Goal: Task Accomplishment & Management: Manage account settings

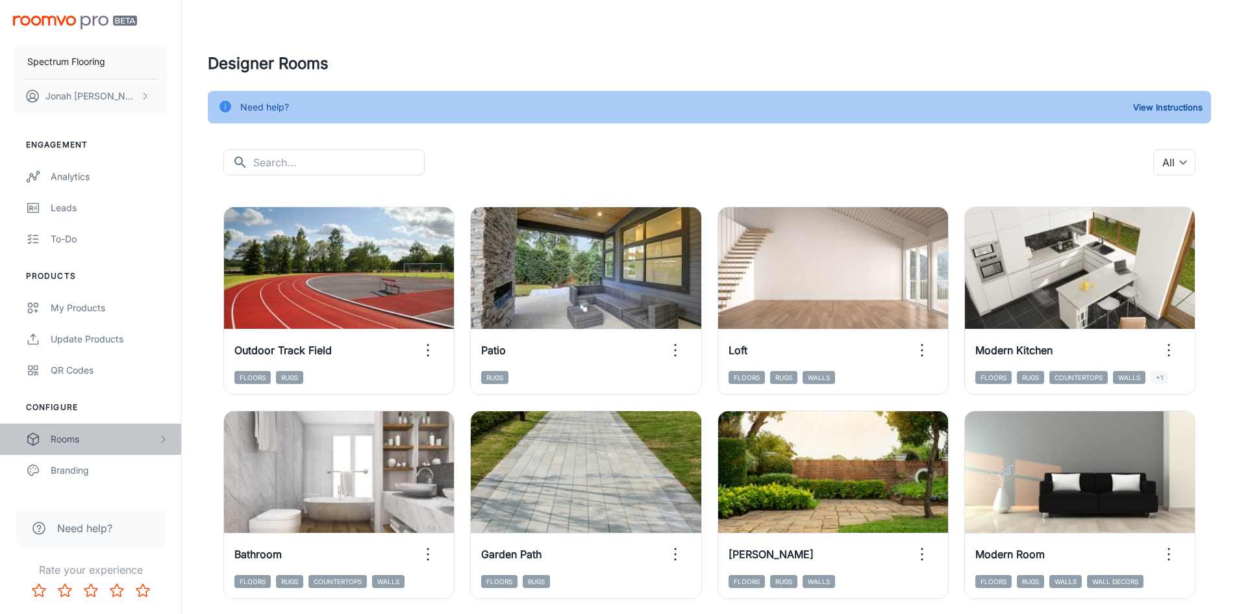
click at [88, 444] on div "Rooms" at bounding box center [104, 439] width 107 height 14
click at [88, 468] on div "My Rooms" at bounding box center [110, 470] width 118 height 14
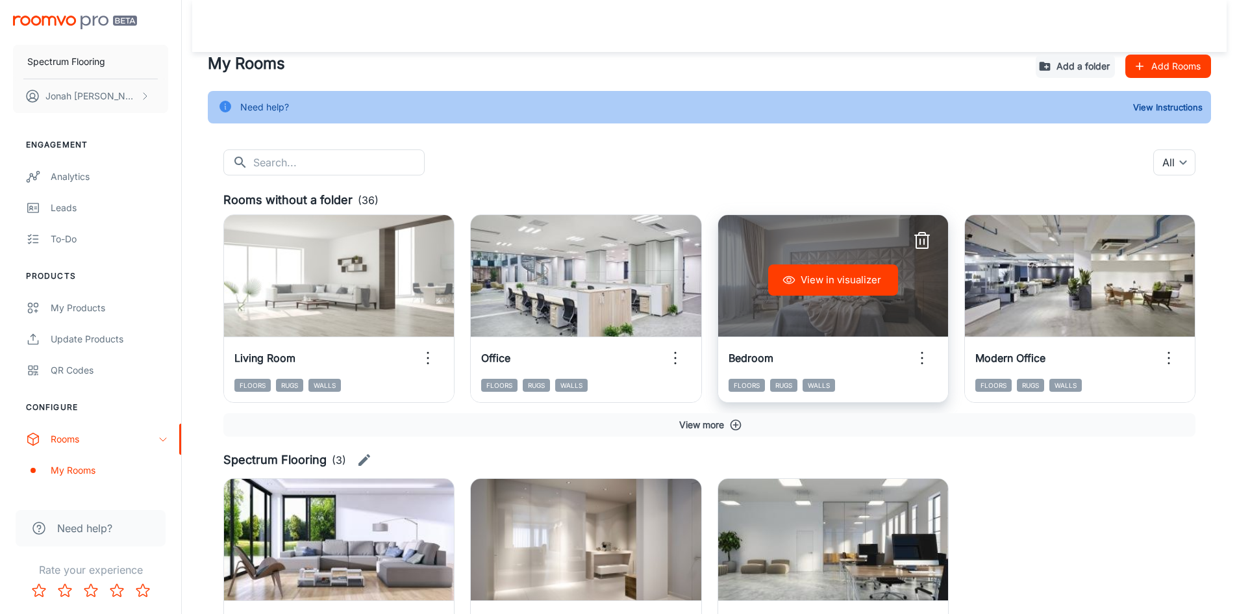
scroll to position [115, 0]
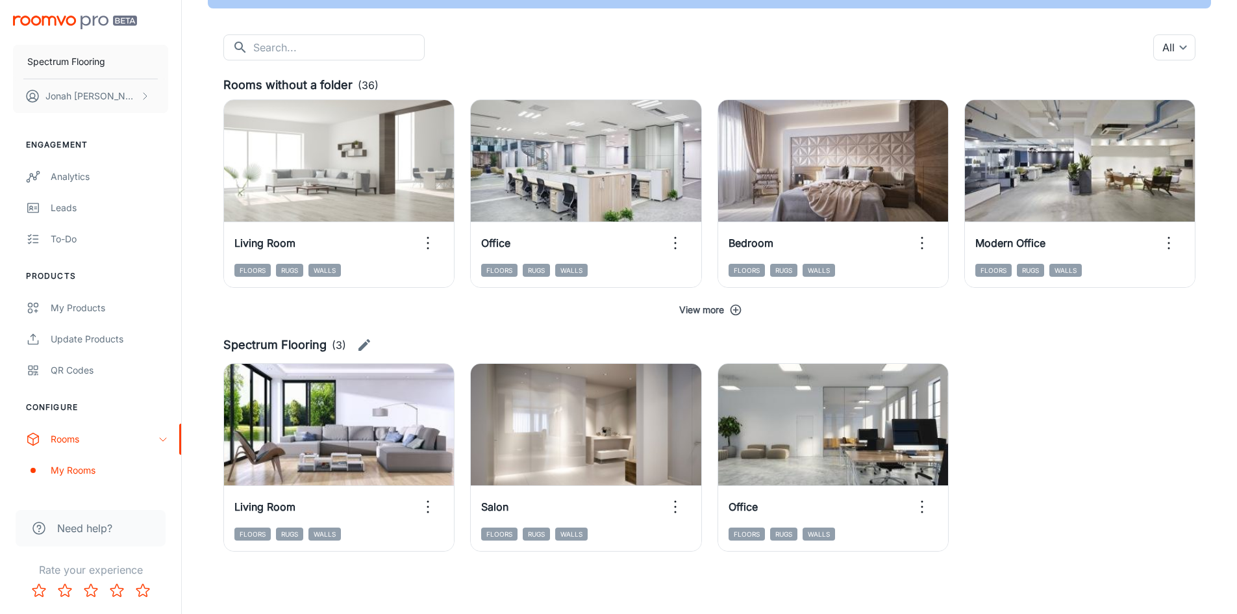
click at [719, 308] on button "View more" at bounding box center [709, 309] width 972 height 23
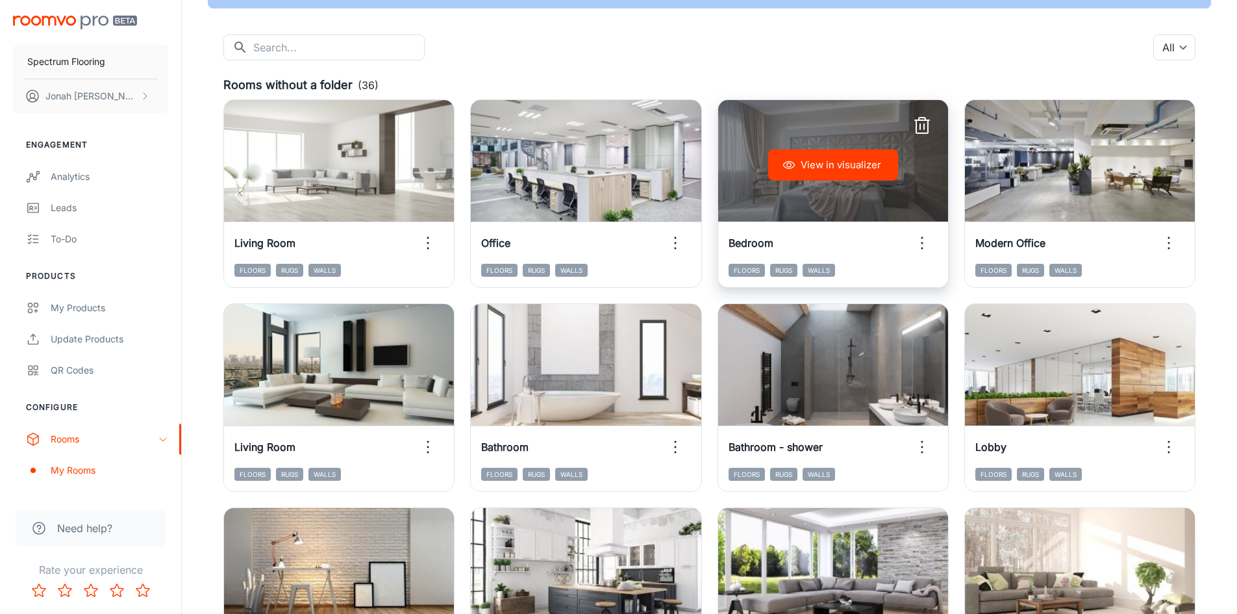
click at [793, 125] on div "View in visualizer" at bounding box center [833, 165] width 230 height 130
click at [836, 166] on button "View in visualizer" at bounding box center [833, 164] width 130 height 31
click at [918, 244] on icon "button" at bounding box center [922, 242] width 21 height 21
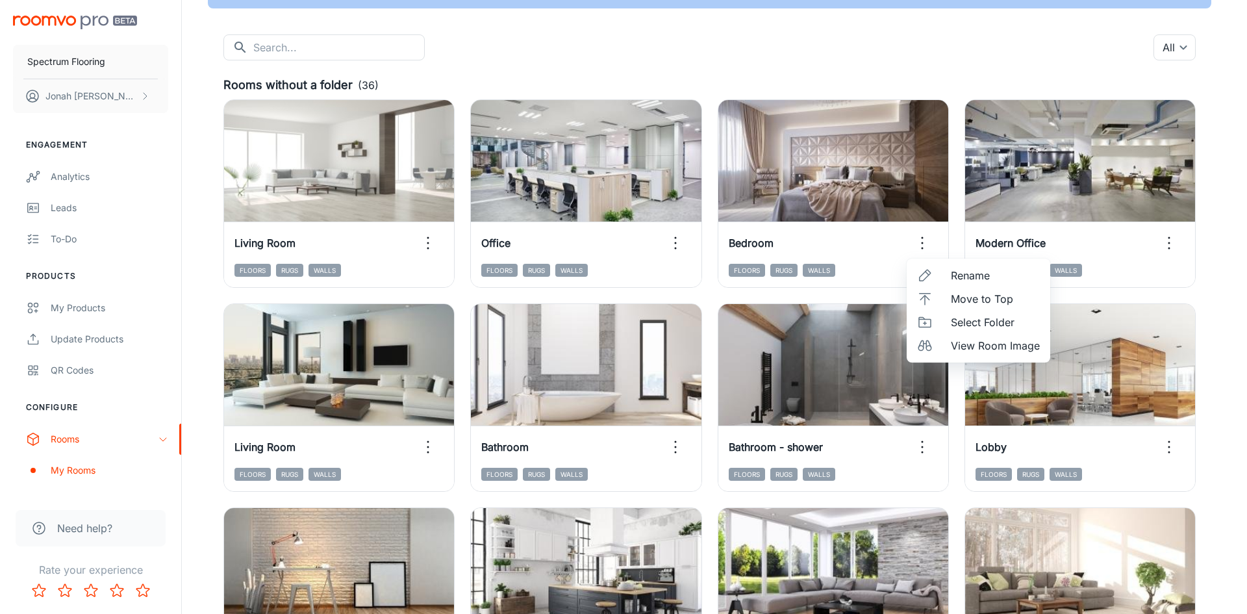
click at [947, 319] on li "Select Folder" at bounding box center [978, 321] width 144 height 23
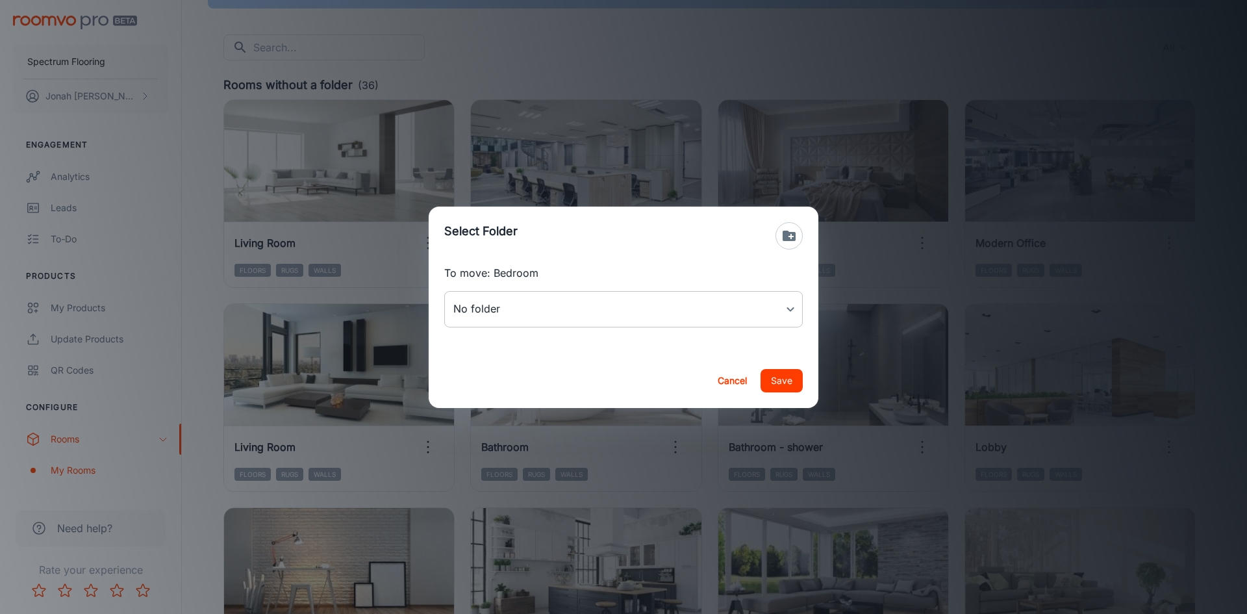
click at [547, 306] on body "Spectrum Flooring [PERSON_NAME] Engagement Analytics Leads To-do Products My Pr…" at bounding box center [623, 192] width 1247 height 614
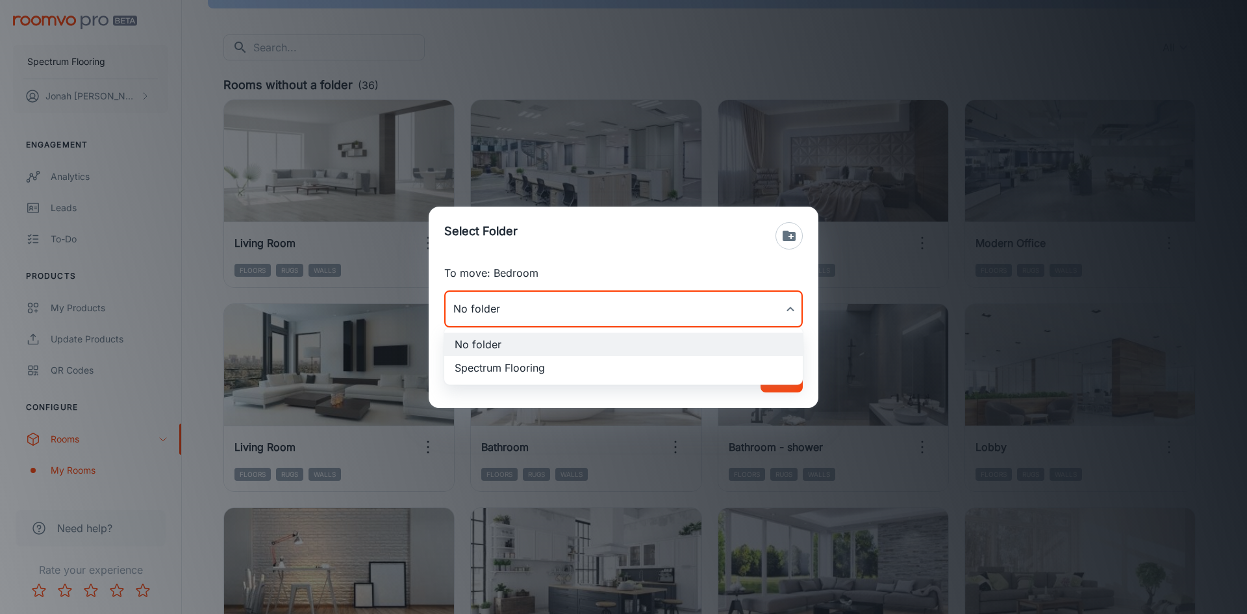
click at [530, 367] on li "Spectrum Flooring" at bounding box center [623, 367] width 358 height 23
type input "Spectrum Flooring"
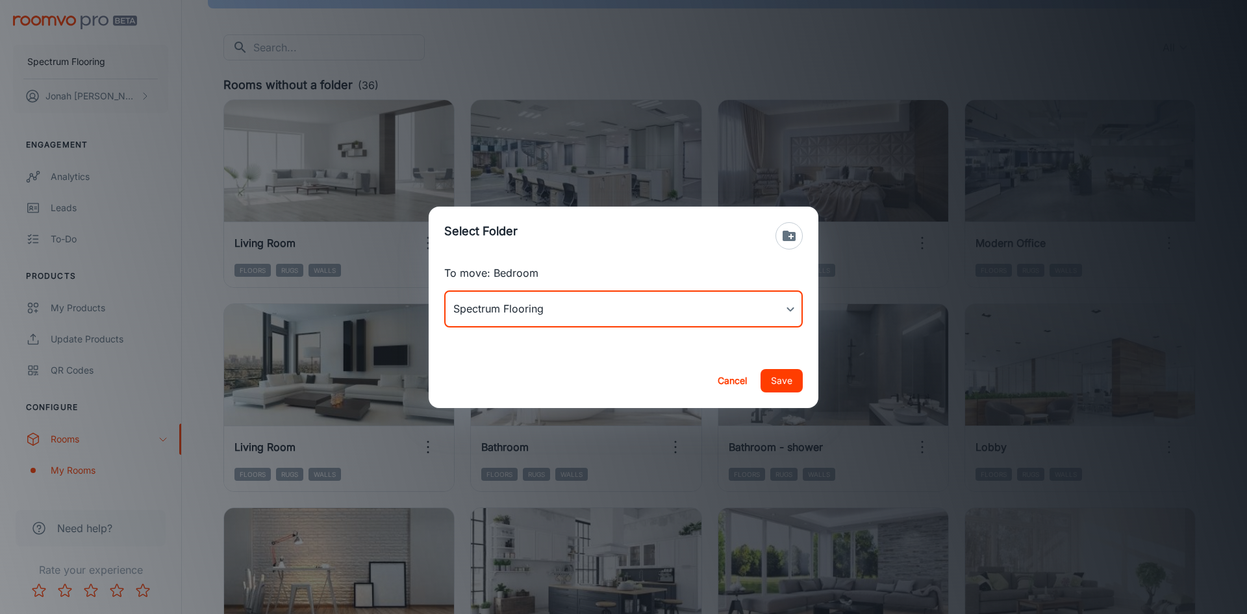
click at [790, 387] on button "Save" at bounding box center [781, 380] width 42 height 23
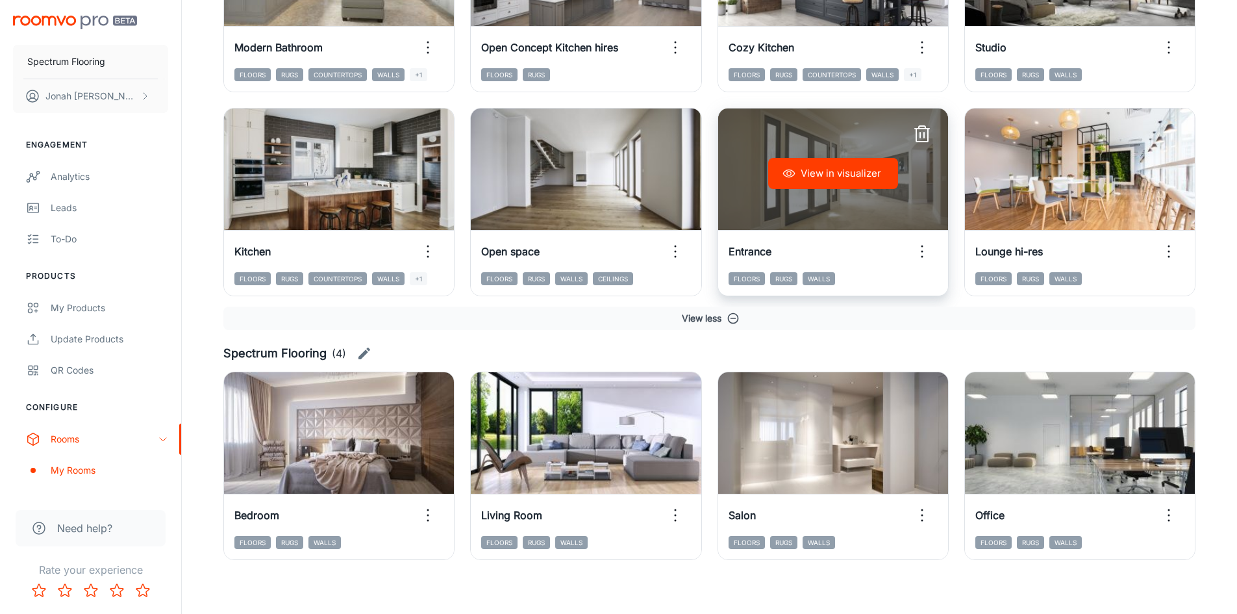
scroll to position [1347, 0]
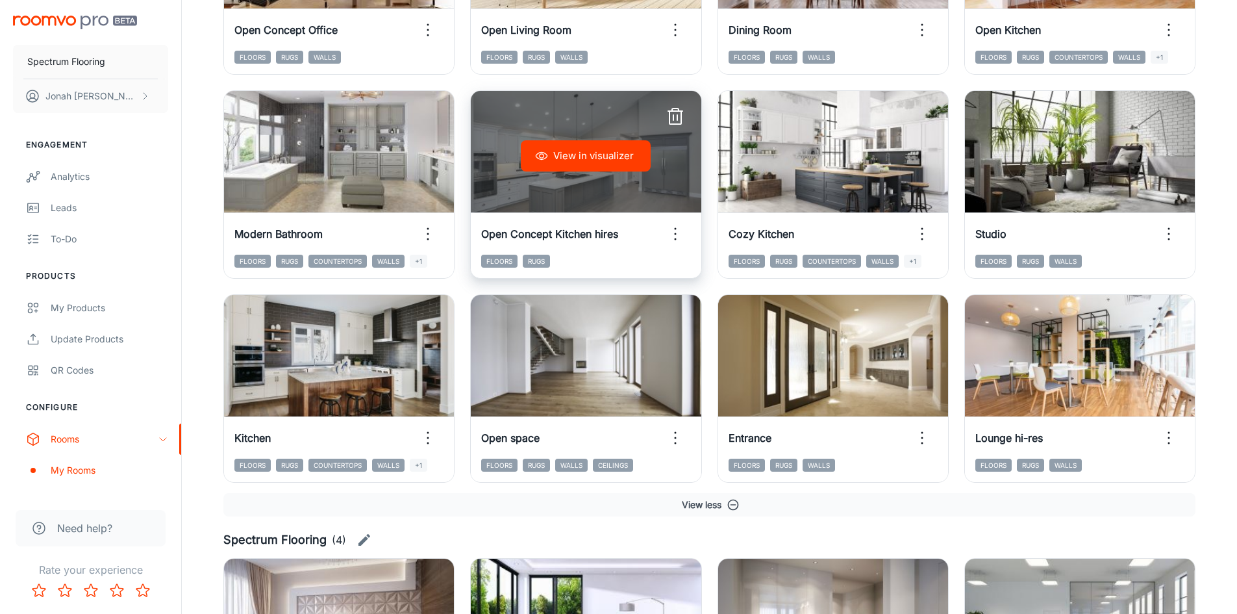
click at [592, 194] on div "View in visualizer" at bounding box center [586, 156] width 230 height 130
click at [589, 159] on button "View in visualizer" at bounding box center [586, 155] width 130 height 31
click at [671, 232] on icon "button" at bounding box center [675, 233] width 21 height 21
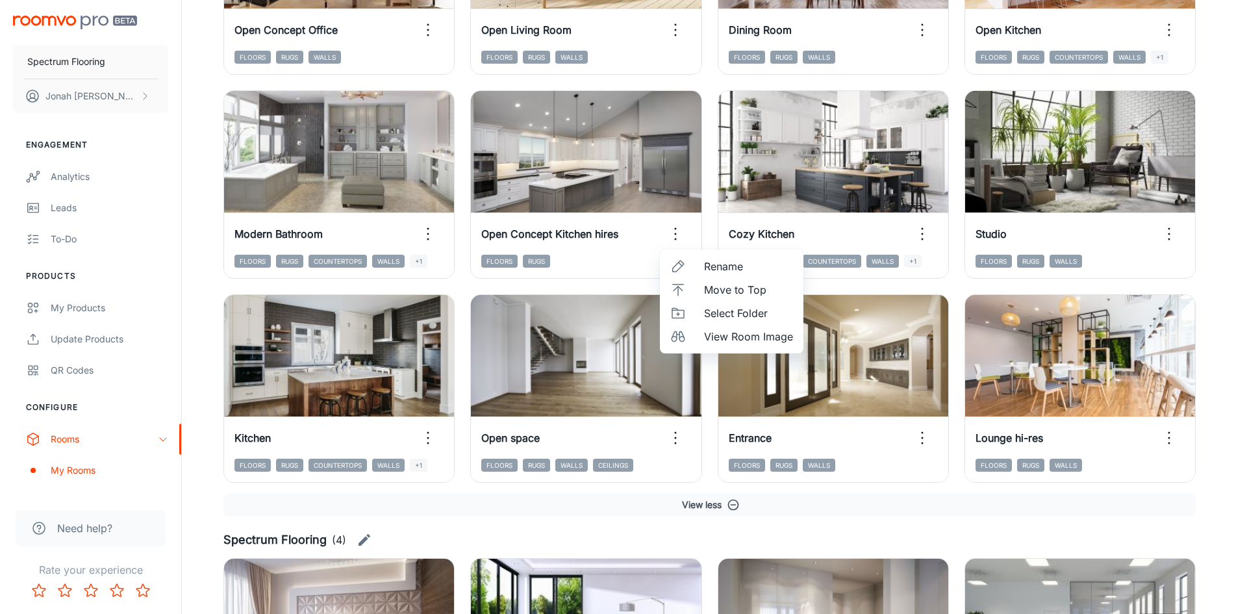
click at [705, 316] on span "Select Folder" at bounding box center [748, 313] width 89 height 16
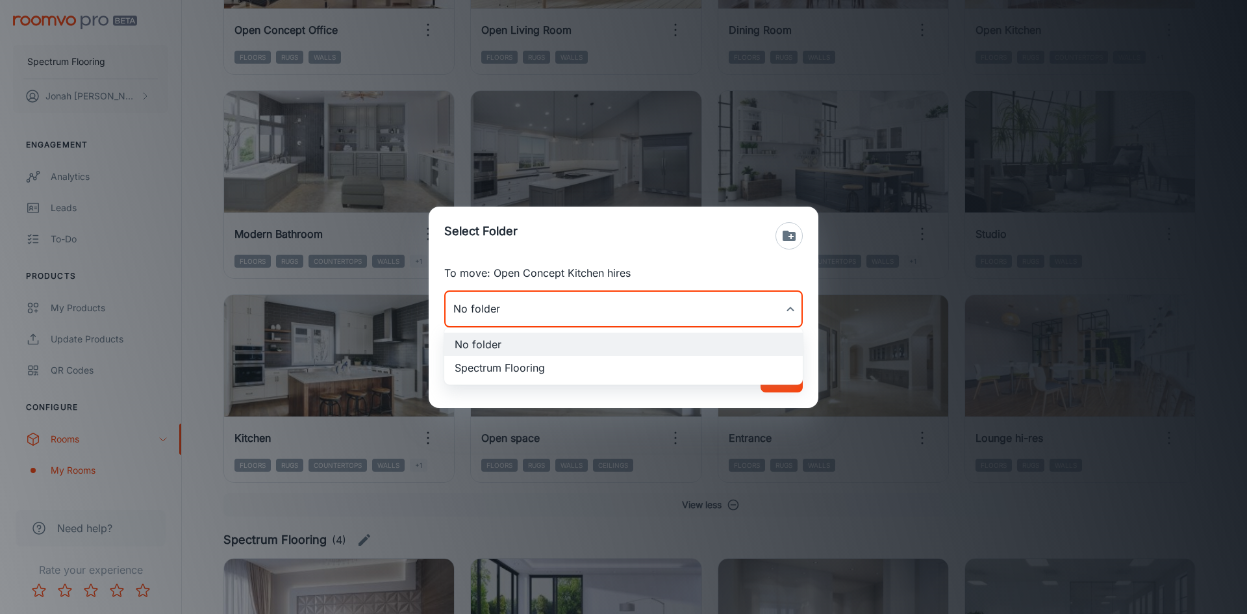
click at [546, 373] on li "Spectrum Flooring" at bounding box center [623, 367] width 358 height 23
type input "Spectrum Flooring"
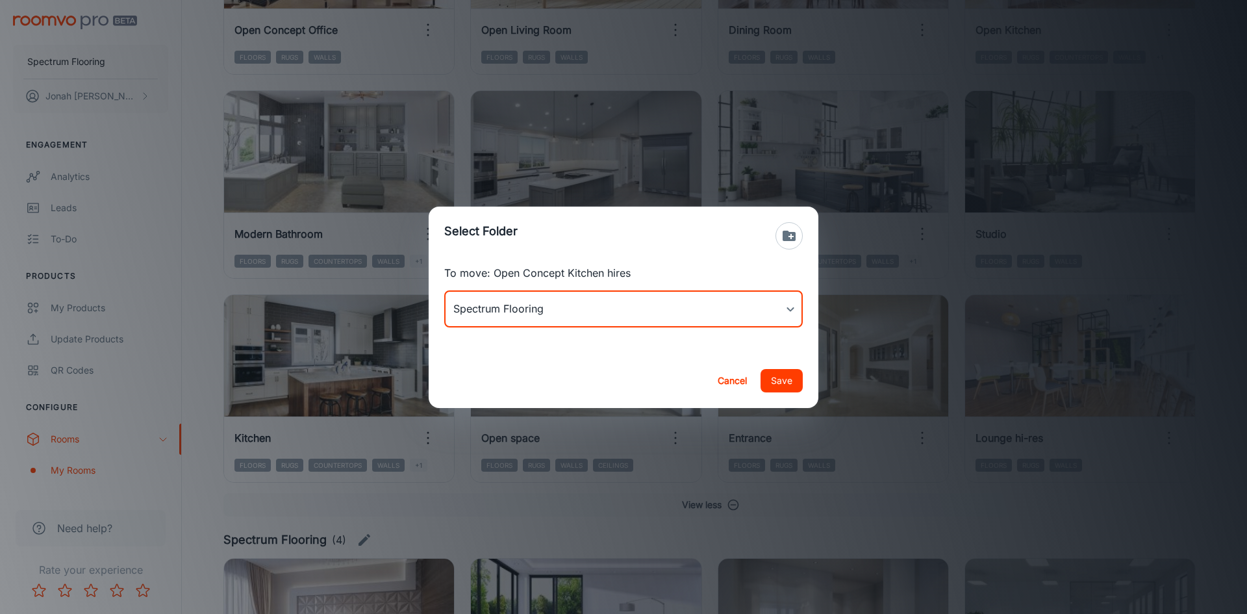
click at [766, 386] on button "Save" at bounding box center [781, 380] width 42 height 23
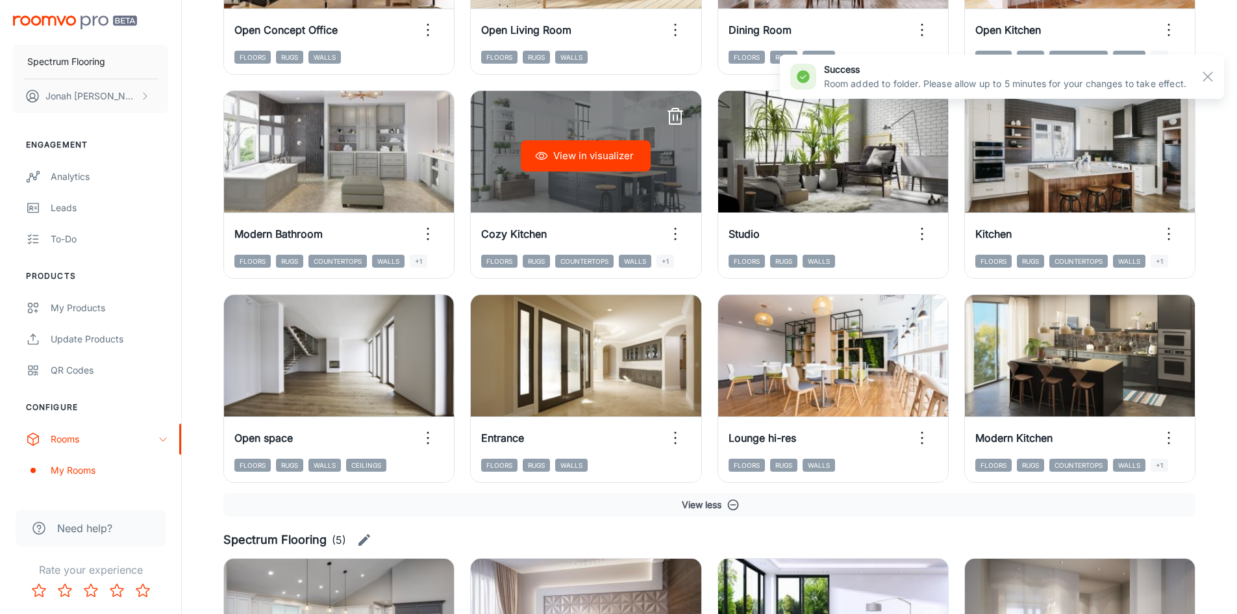
scroll to position [1576, 0]
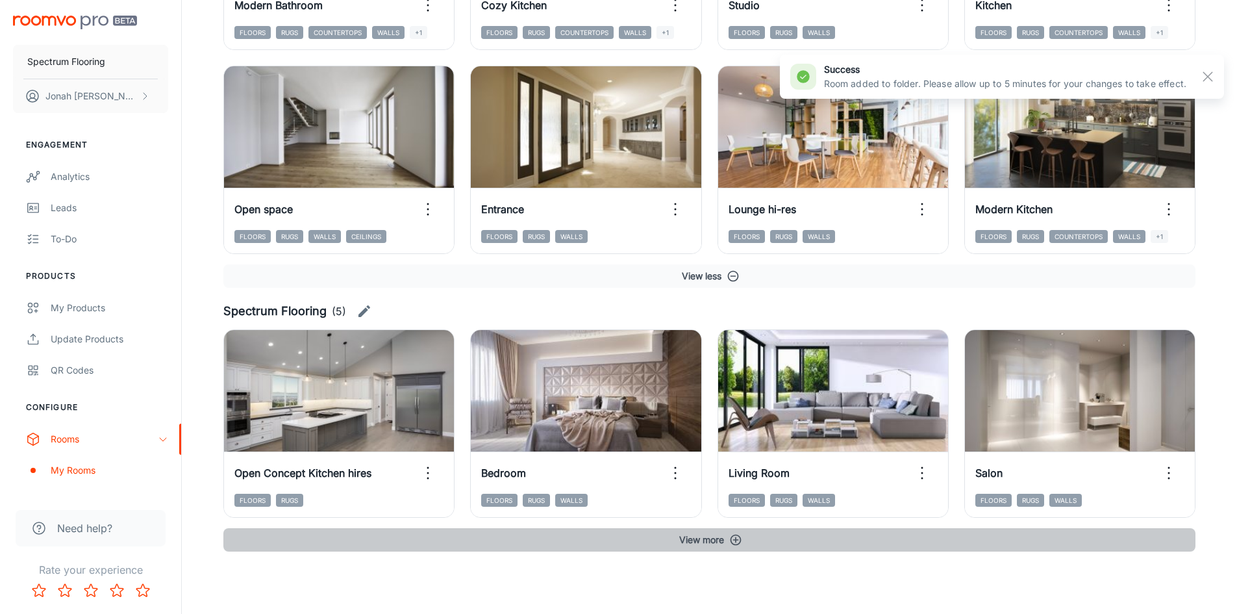
click at [716, 536] on button "View more" at bounding box center [709, 539] width 972 height 23
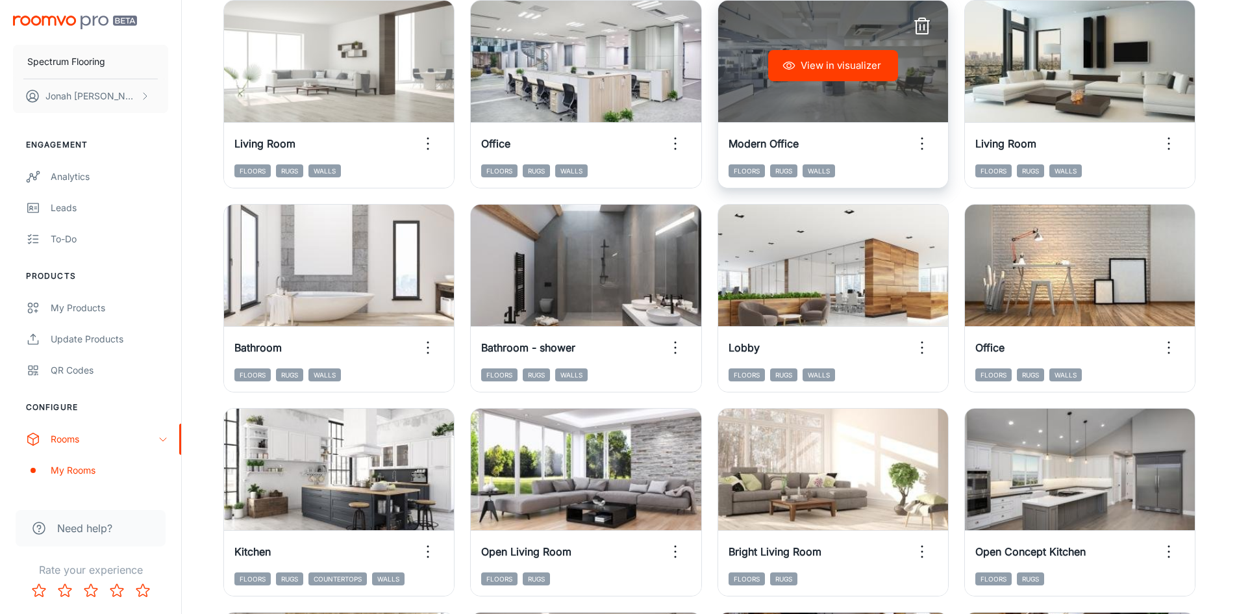
scroll to position [221, 0]
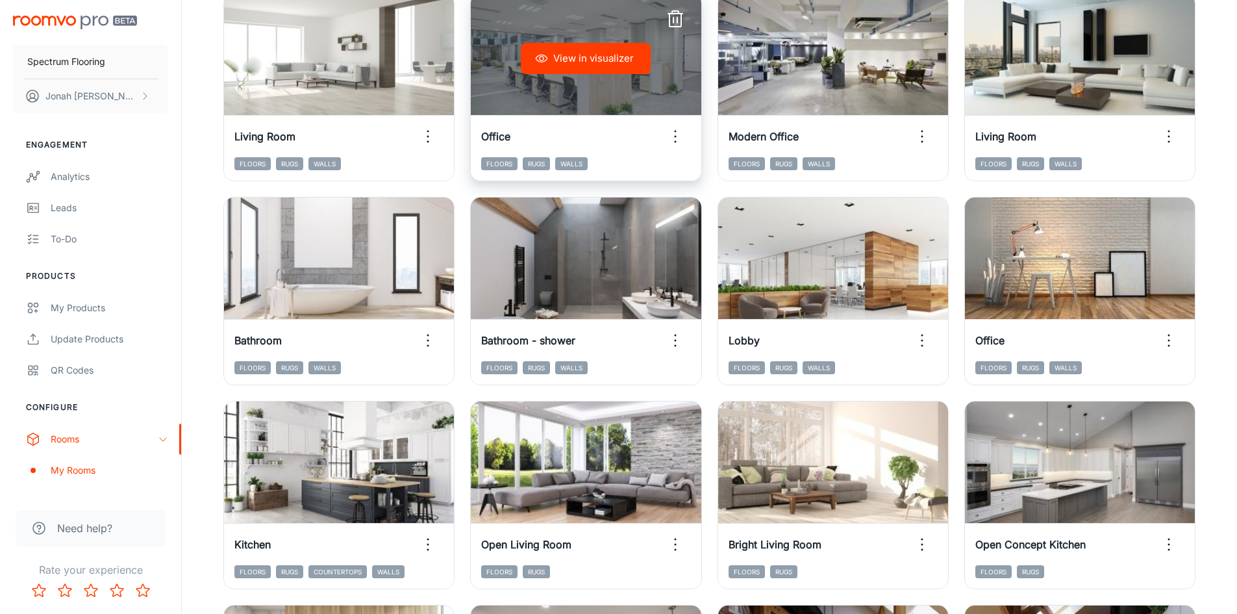
click at [575, 61] on button "View in visualizer" at bounding box center [586, 58] width 130 height 31
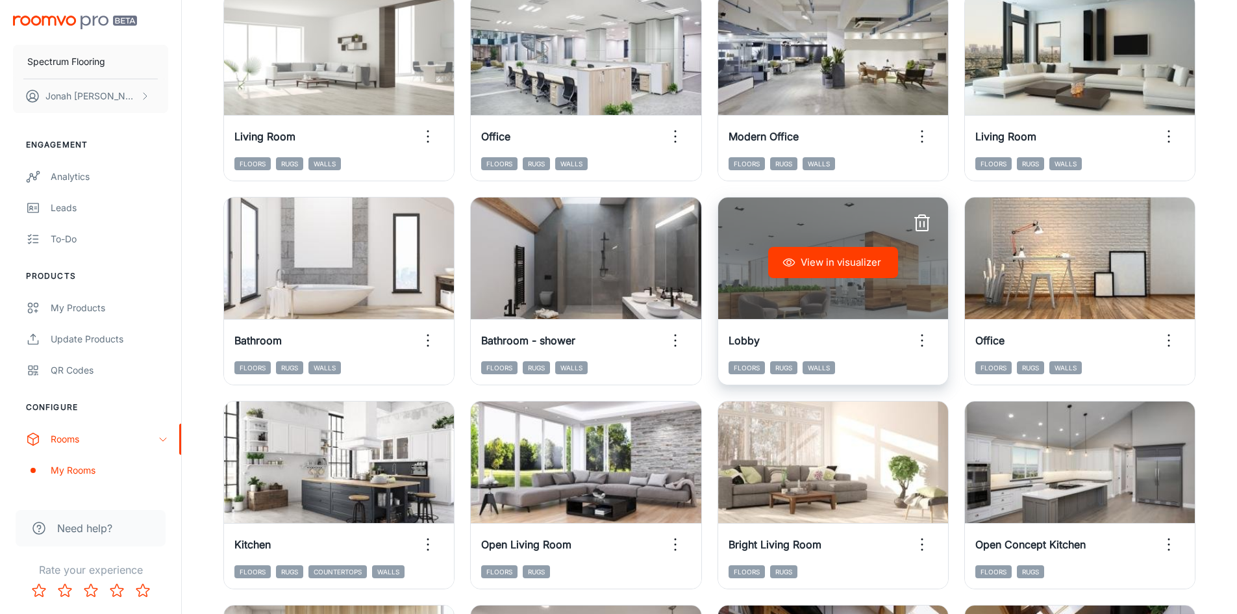
click at [817, 256] on button "View in visualizer" at bounding box center [833, 262] width 130 height 31
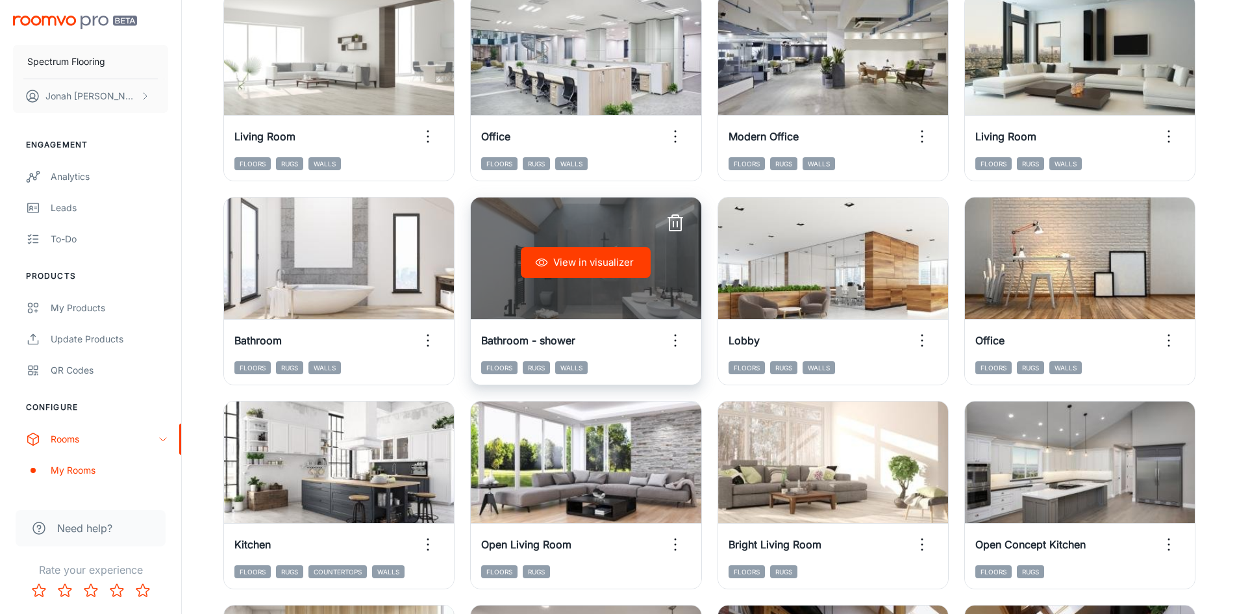
click at [595, 271] on button "View in visualizer" at bounding box center [586, 262] width 130 height 31
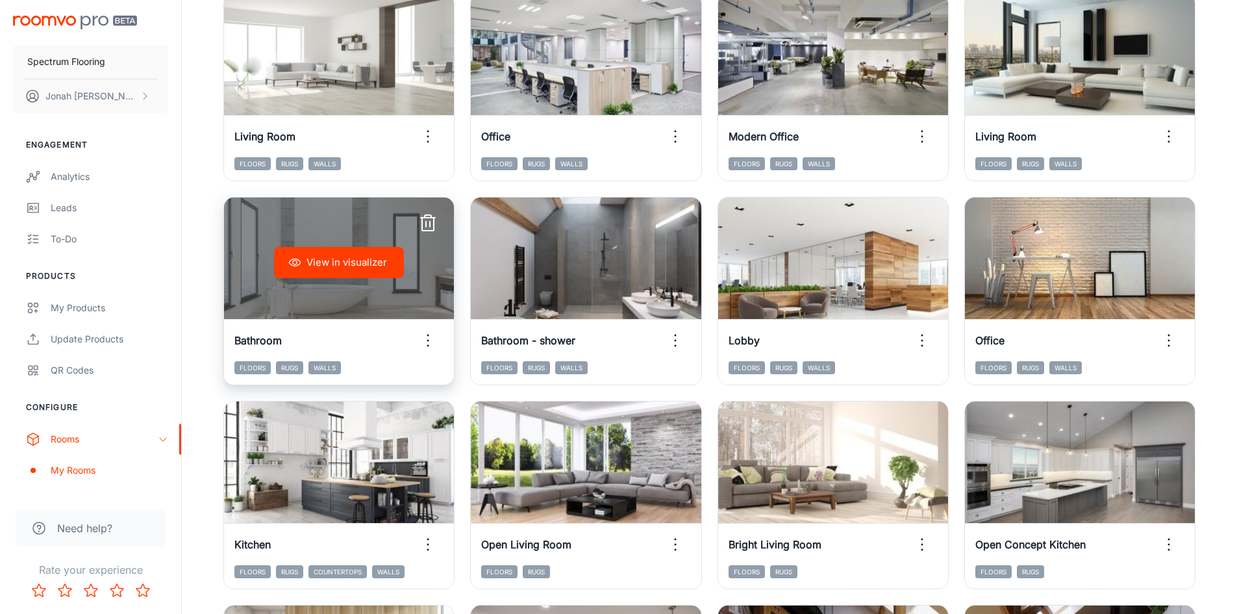
click at [340, 264] on button "View in visualizer" at bounding box center [339, 262] width 130 height 31
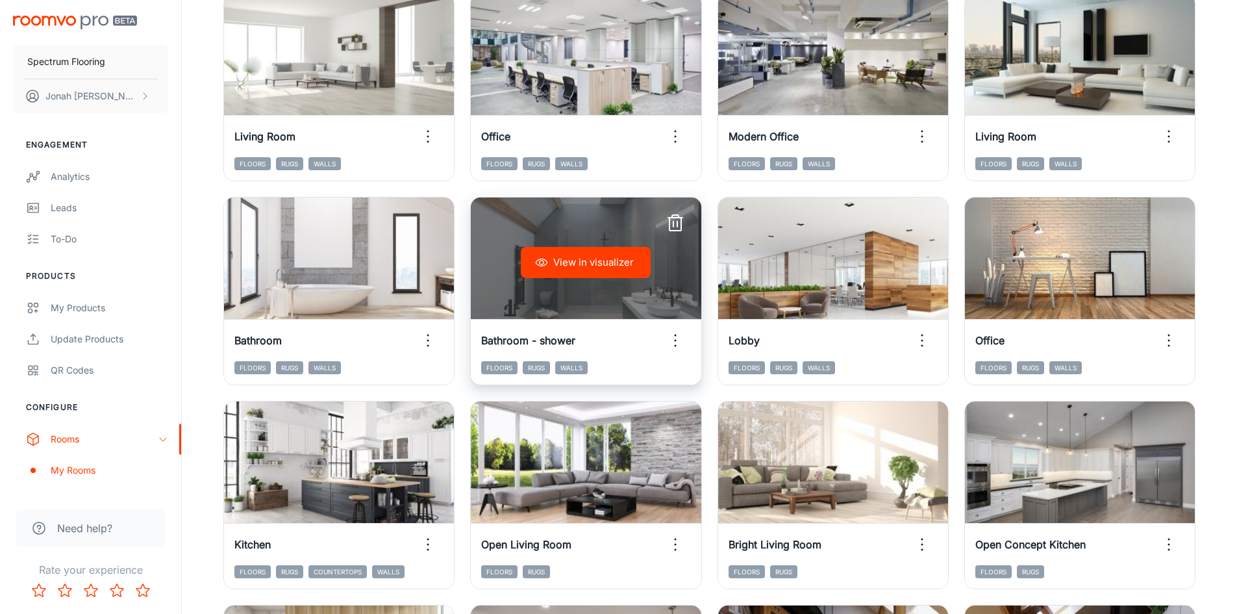
click at [673, 336] on icon "button" at bounding box center [675, 340] width 21 height 21
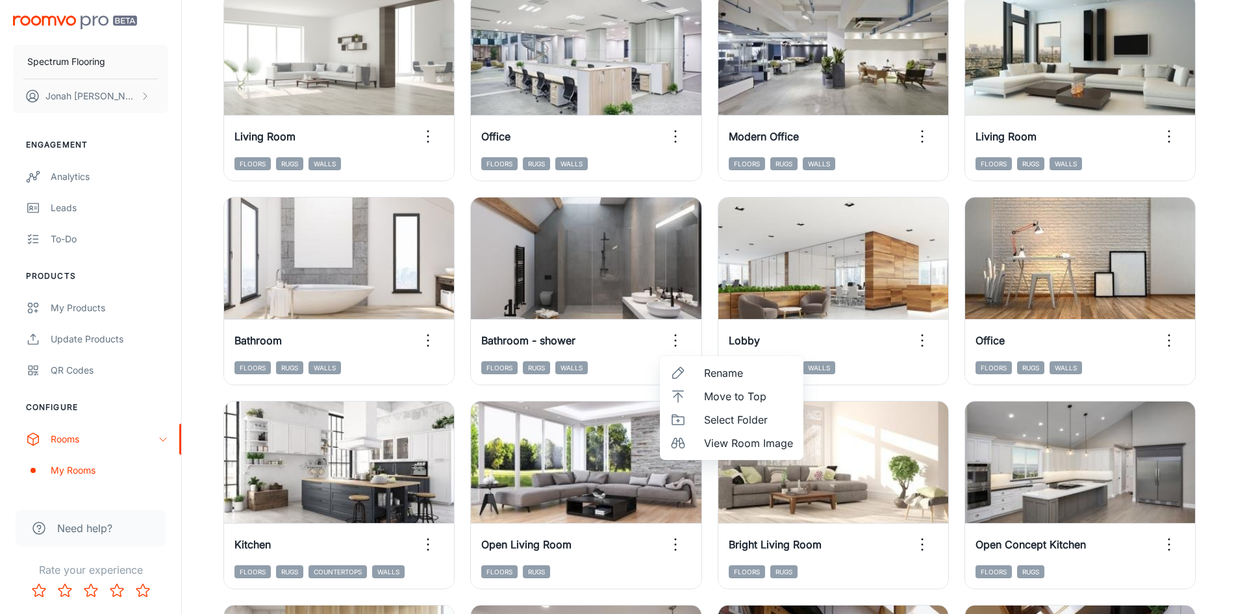
click at [709, 400] on span "Move to Top" at bounding box center [748, 396] width 89 height 16
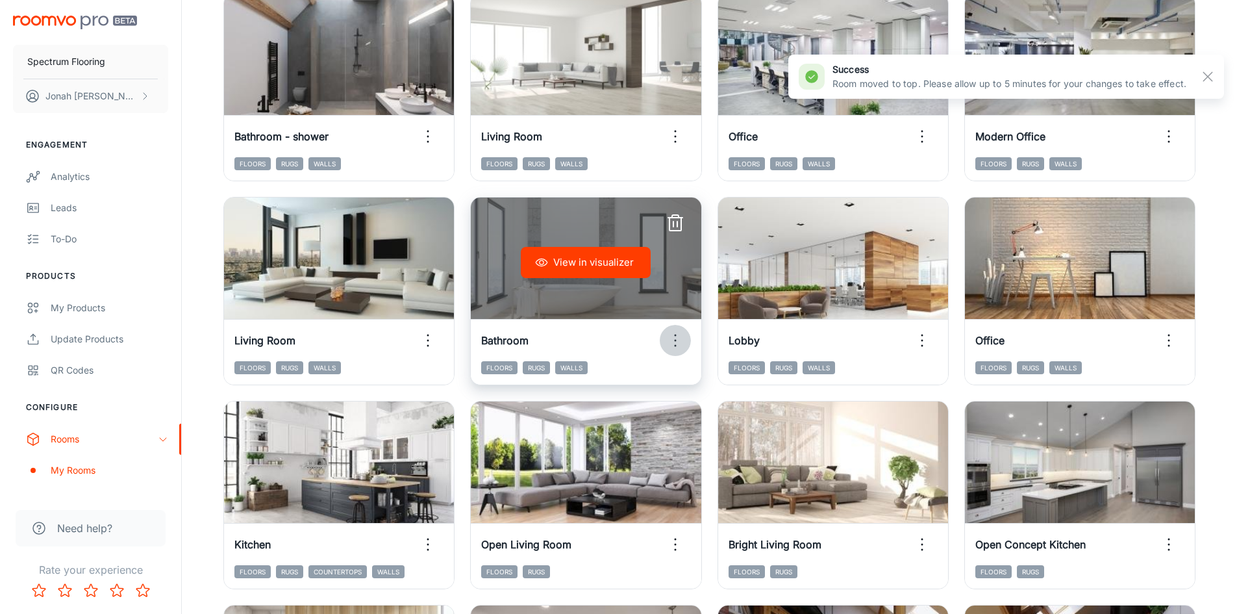
click at [675, 336] on icon "button" at bounding box center [675, 340] width 21 height 21
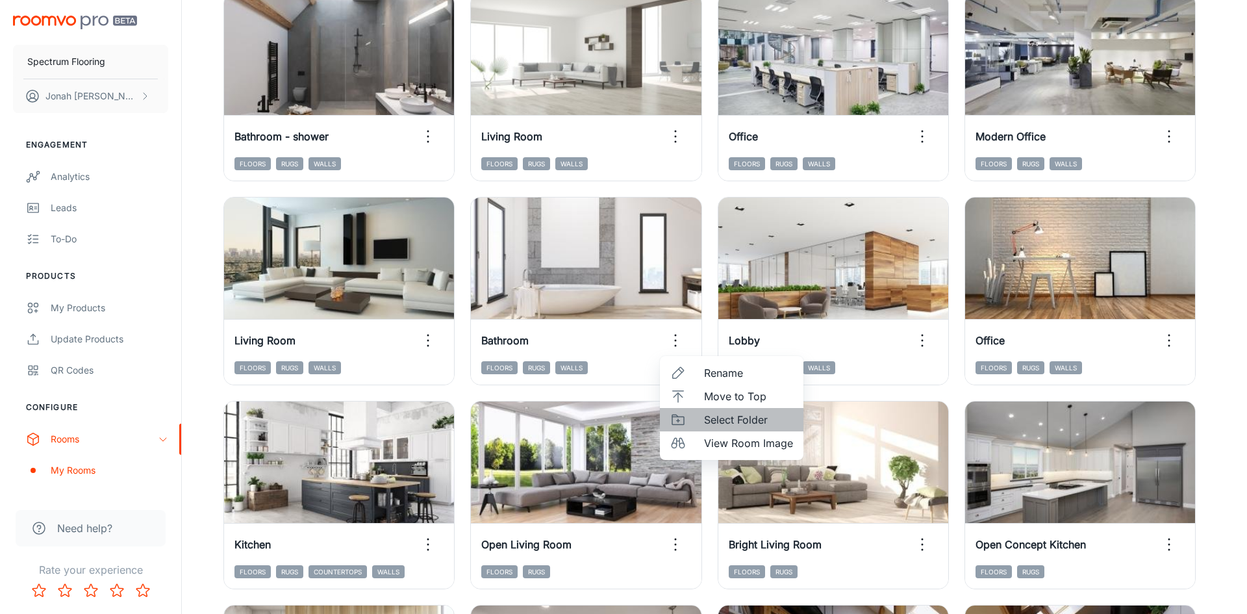
click at [718, 423] on span "Select Folder" at bounding box center [748, 420] width 89 height 16
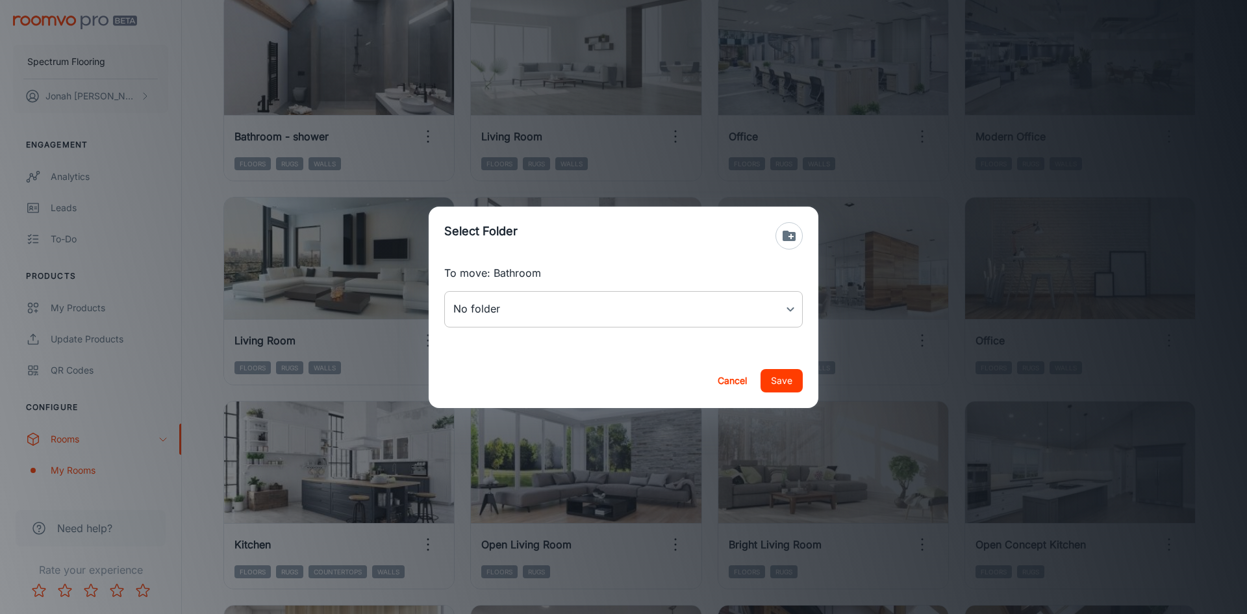
click at [575, 301] on body "Spectrum Flooring [PERSON_NAME] Engagement Analytics Leads To-do Products My Pr…" at bounding box center [623, 86] width 1247 height 614
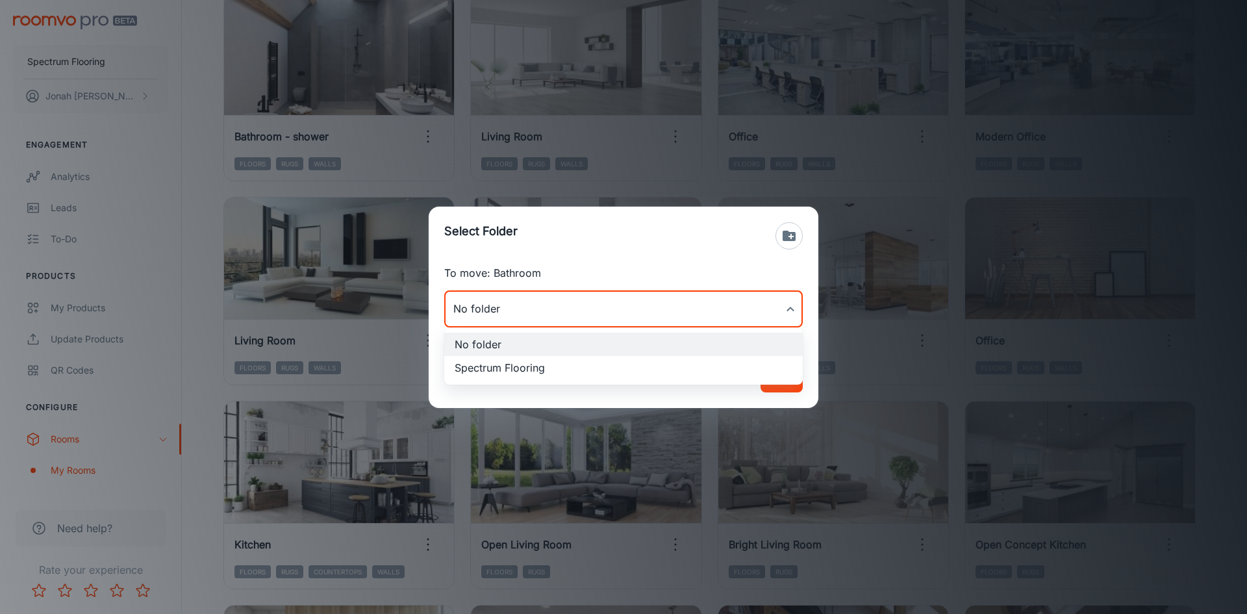
click at [587, 369] on li "Spectrum Flooring" at bounding box center [623, 367] width 358 height 23
type input "Spectrum Flooring"
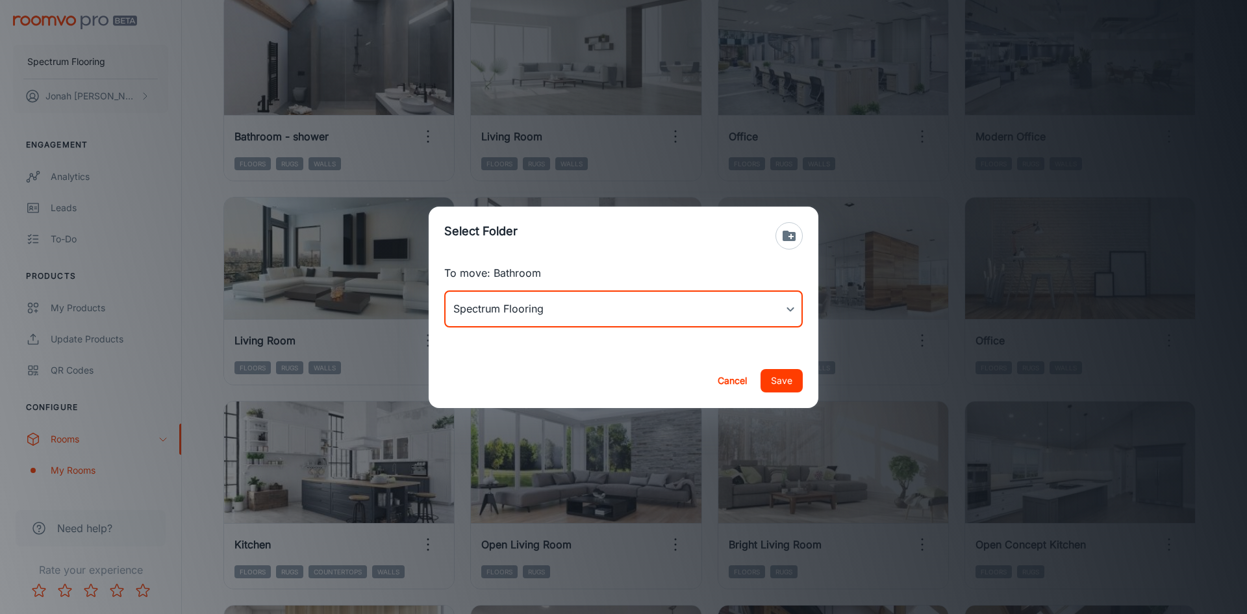
click at [781, 377] on button "Save" at bounding box center [781, 380] width 42 height 23
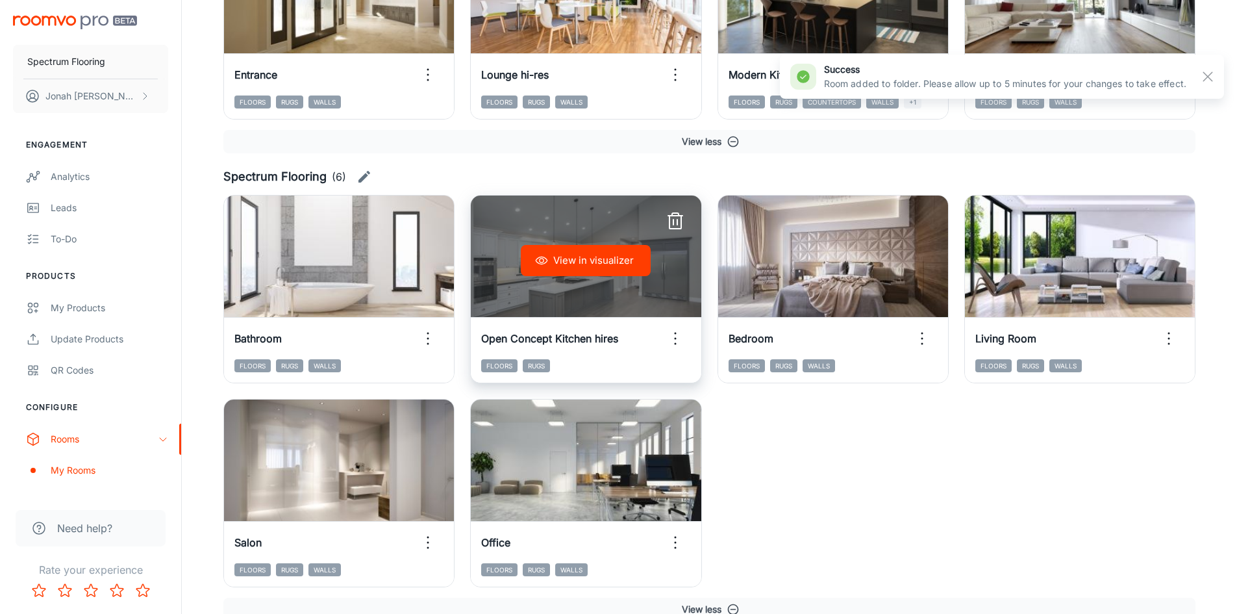
scroll to position [1780, 0]
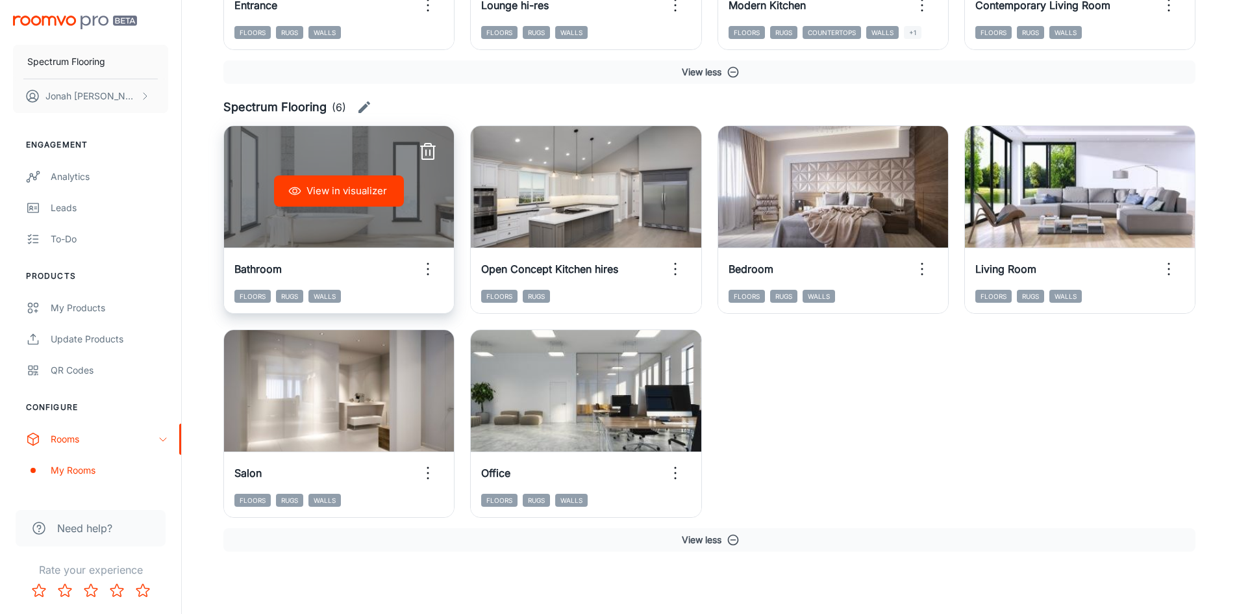
click at [436, 269] on icon "button" at bounding box center [428, 268] width 21 height 21
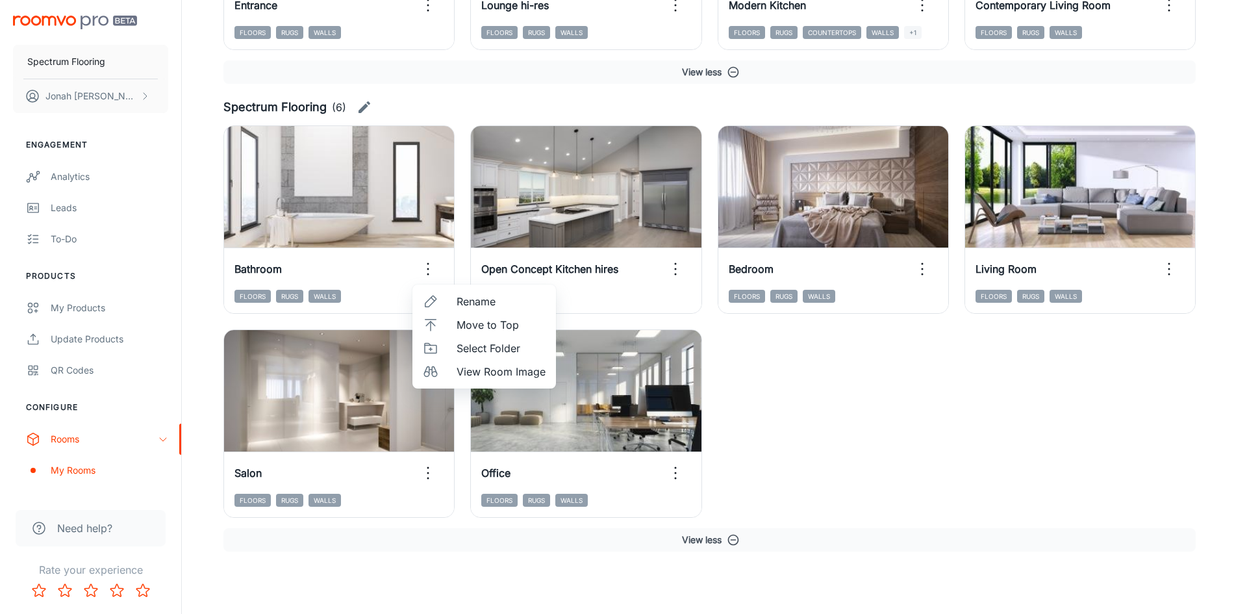
click at [469, 327] on span "Move to Top" at bounding box center [500, 325] width 89 height 16
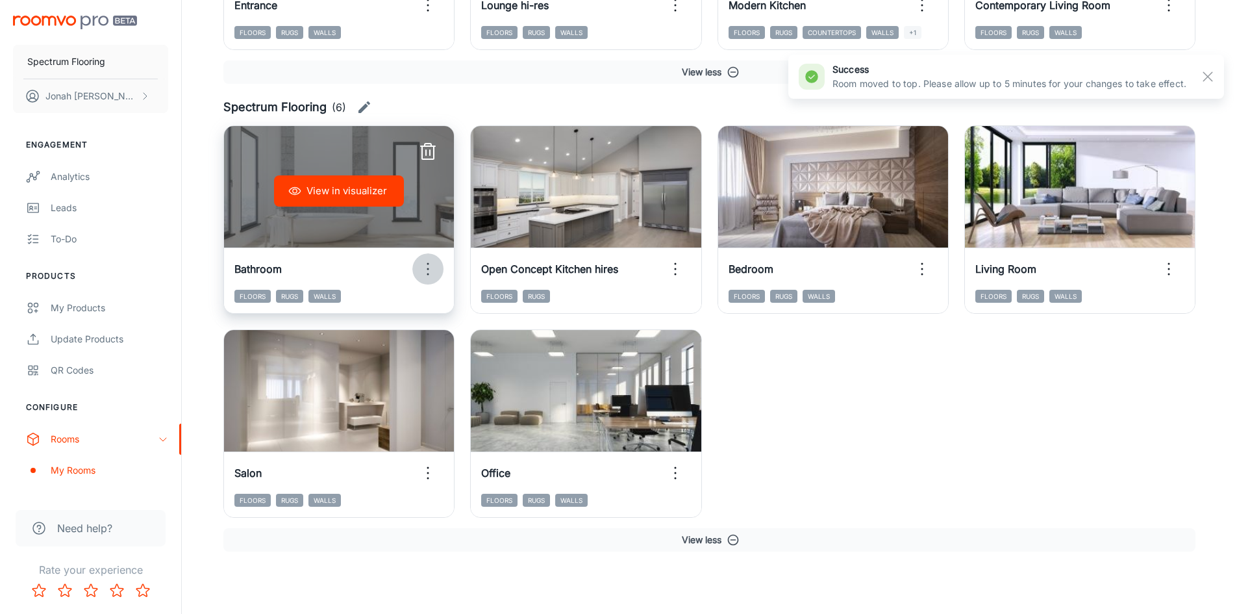
click at [424, 273] on icon "button" at bounding box center [428, 268] width 21 height 21
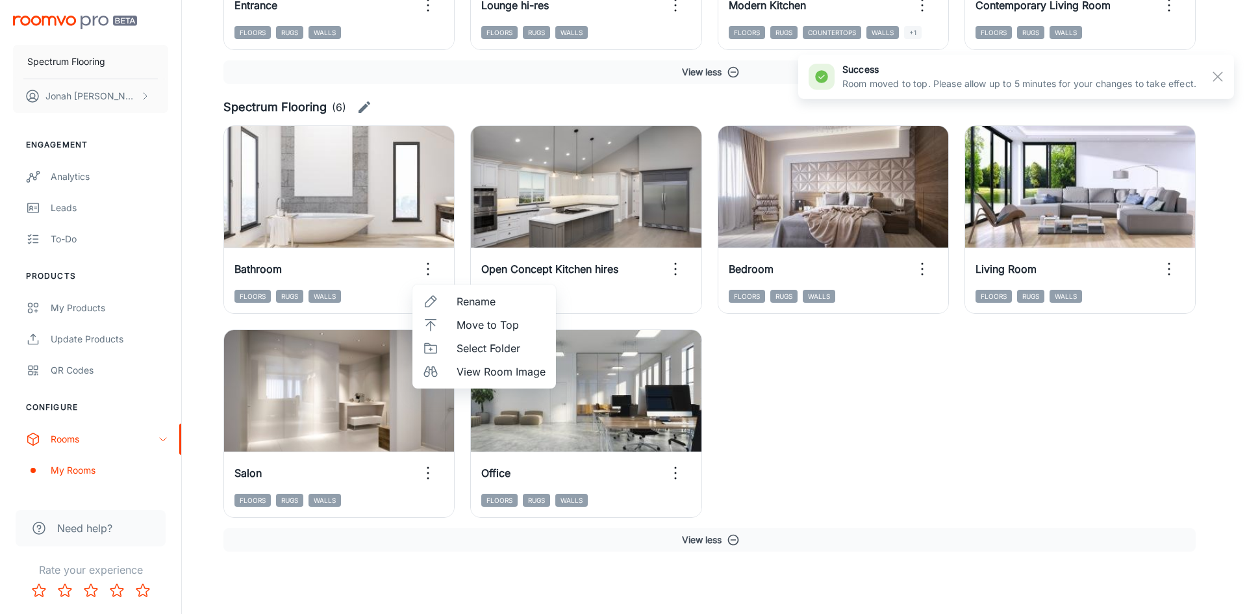
click at [460, 353] on span "Select Folder" at bounding box center [500, 348] width 89 height 16
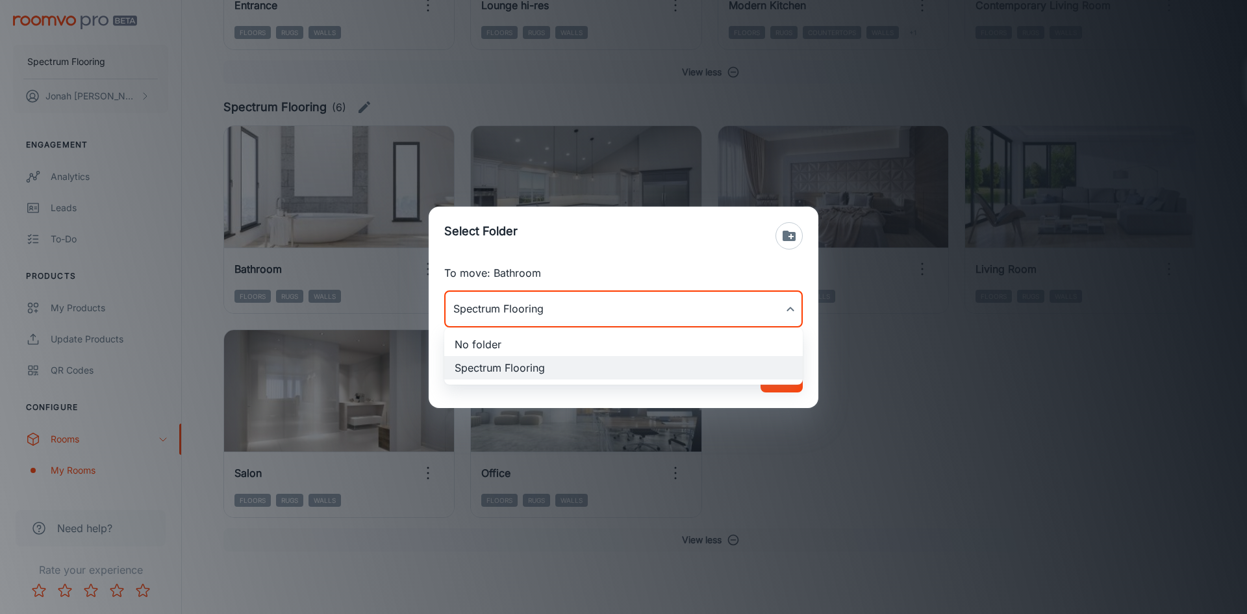
click at [501, 347] on li "No folder" at bounding box center [623, 343] width 358 height 23
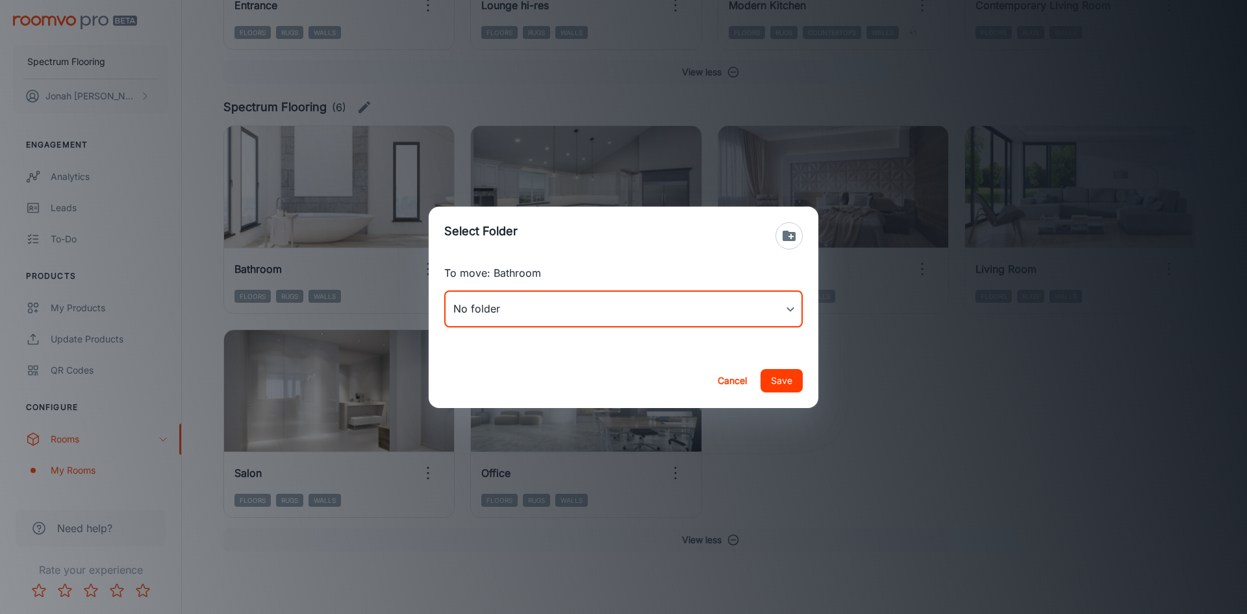
click at [788, 378] on button "Save" at bounding box center [781, 380] width 42 height 23
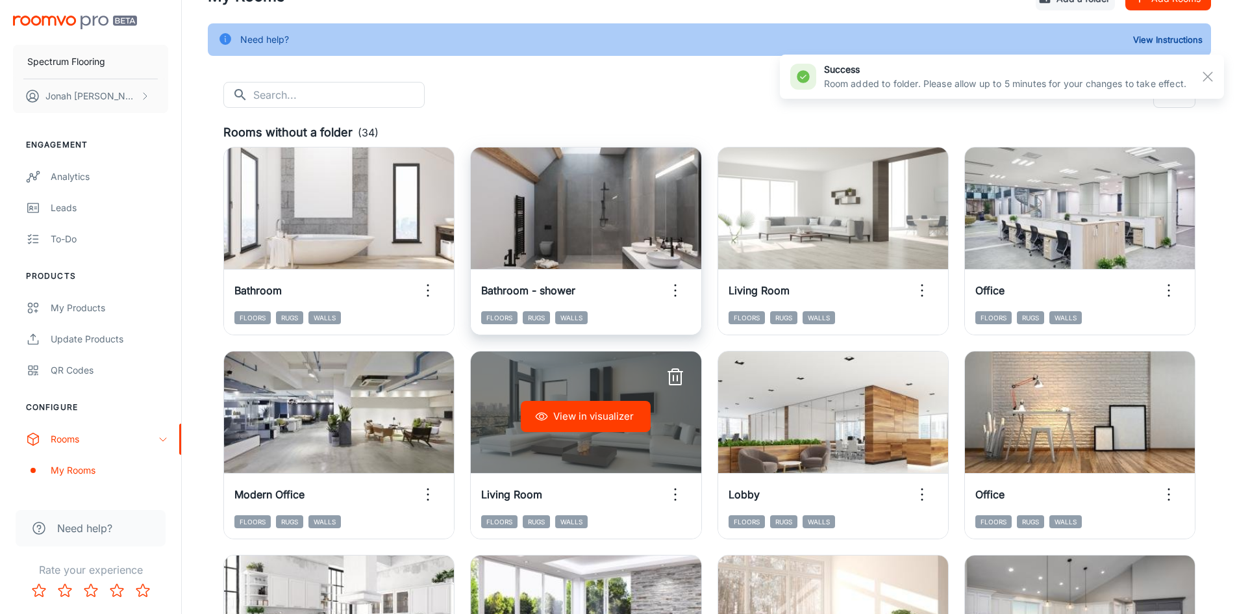
scroll to position [0, 0]
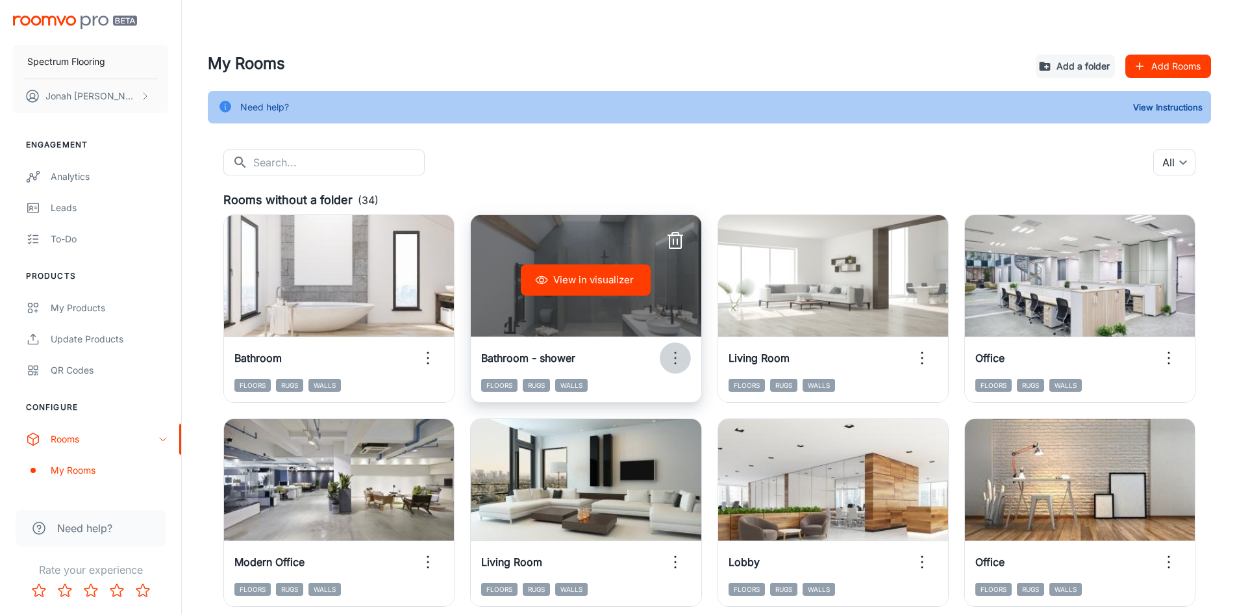
click at [678, 360] on icon "button" at bounding box center [675, 357] width 21 height 21
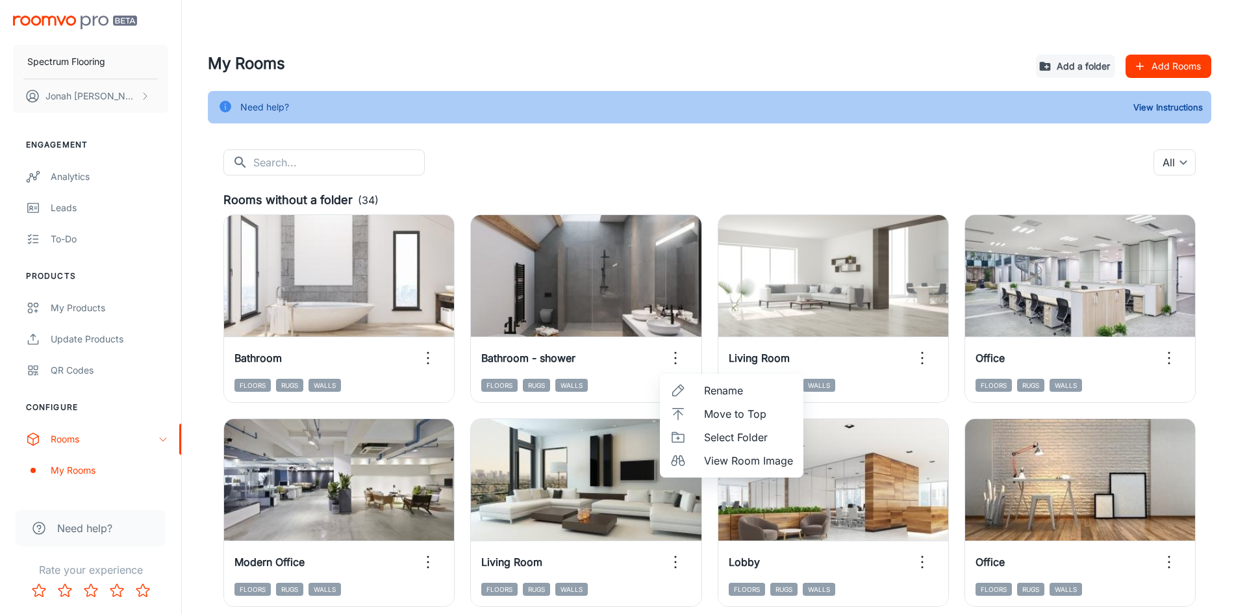
click at [734, 435] on span "Select Folder" at bounding box center [748, 437] width 89 height 16
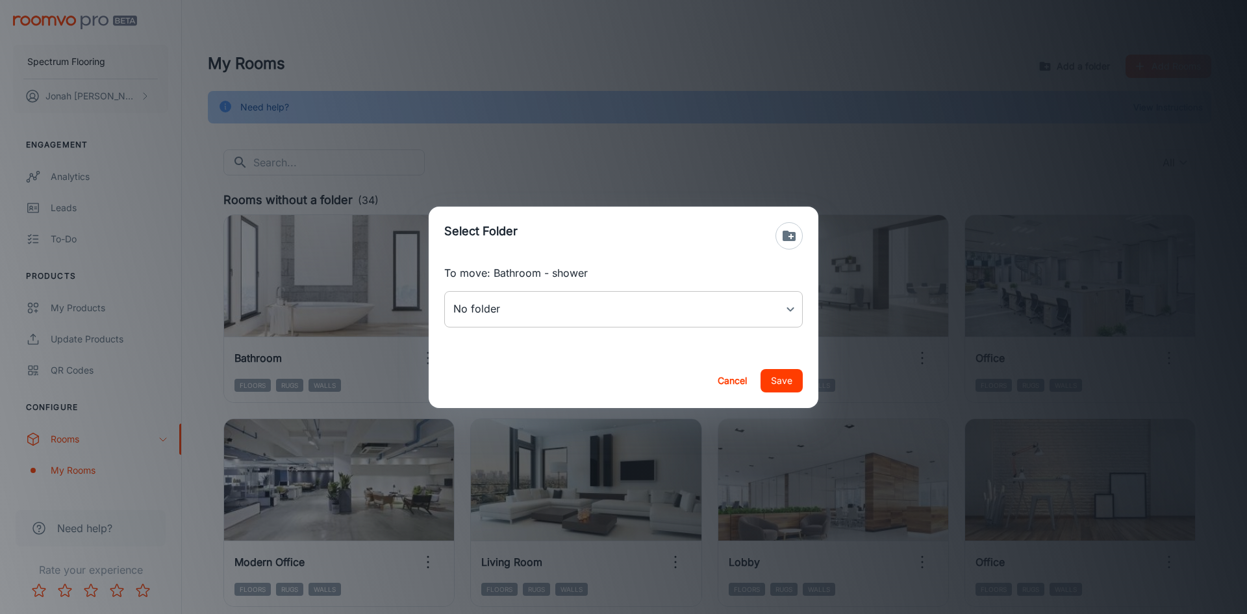
click at [569, 312] on body "Spectrum Flooring [PERSON_NAME] Engagement Analytics Leads To-do Products My Pr…" at bounding box center [623, 307] width 1247 height 614
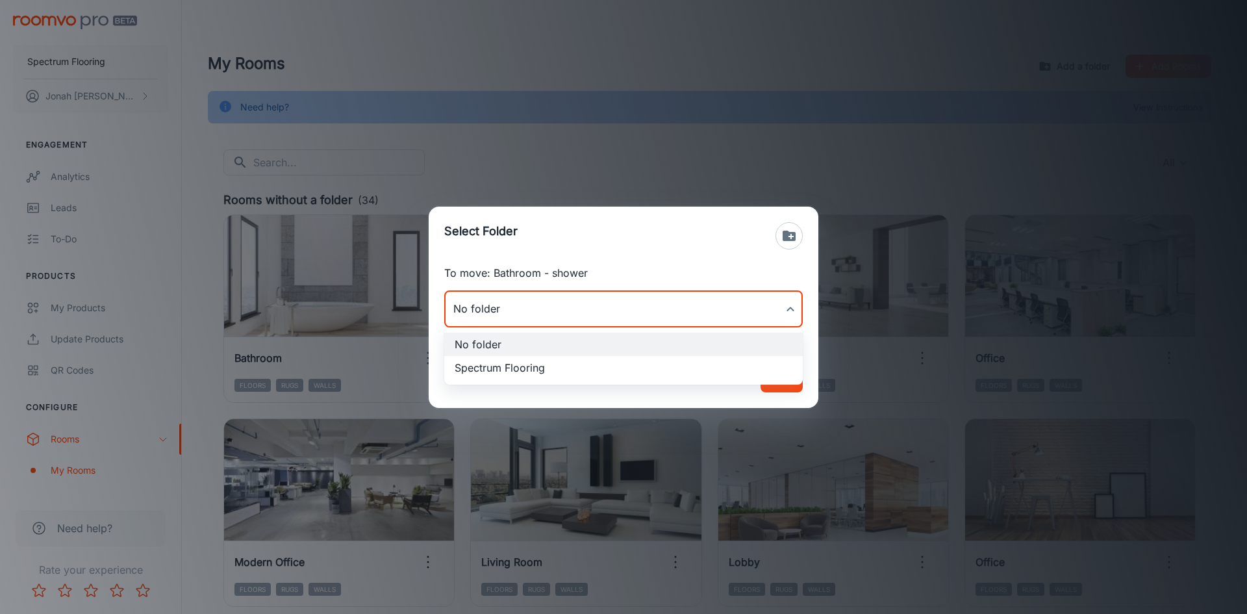
click at [571, 373] on li "Spectrum Flooring" at bounding box center [623, 367] width 358 height 23
type input "Spectrum Flooring"
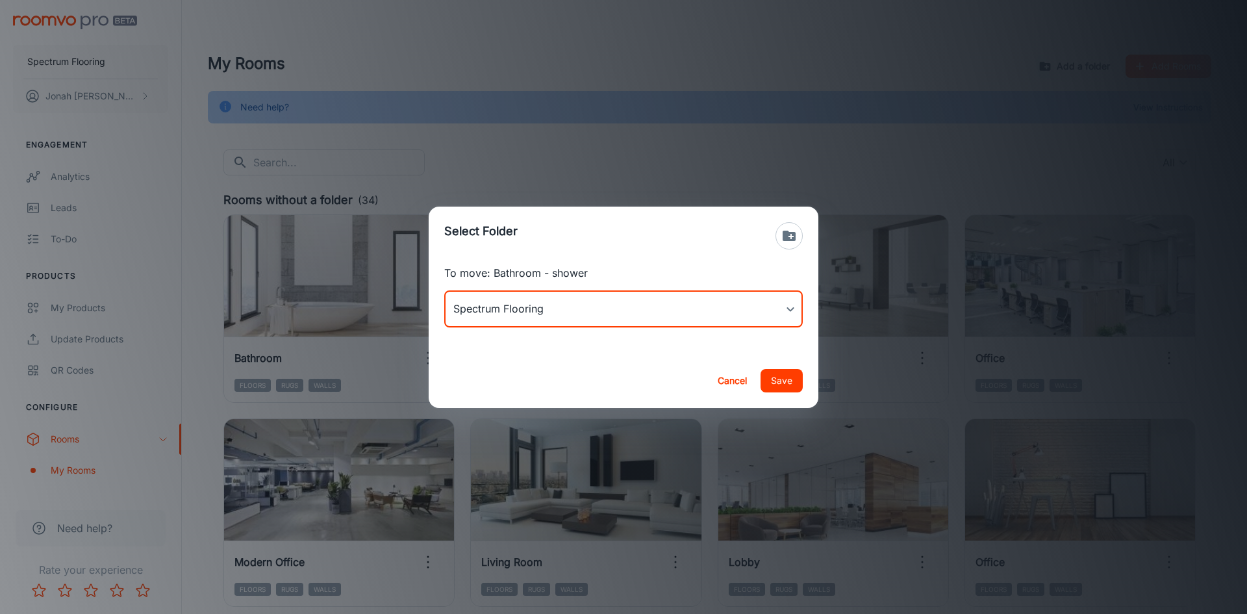
click at [779, 381] on button "Save" at bounding box center [781, 380] width 42 height 23
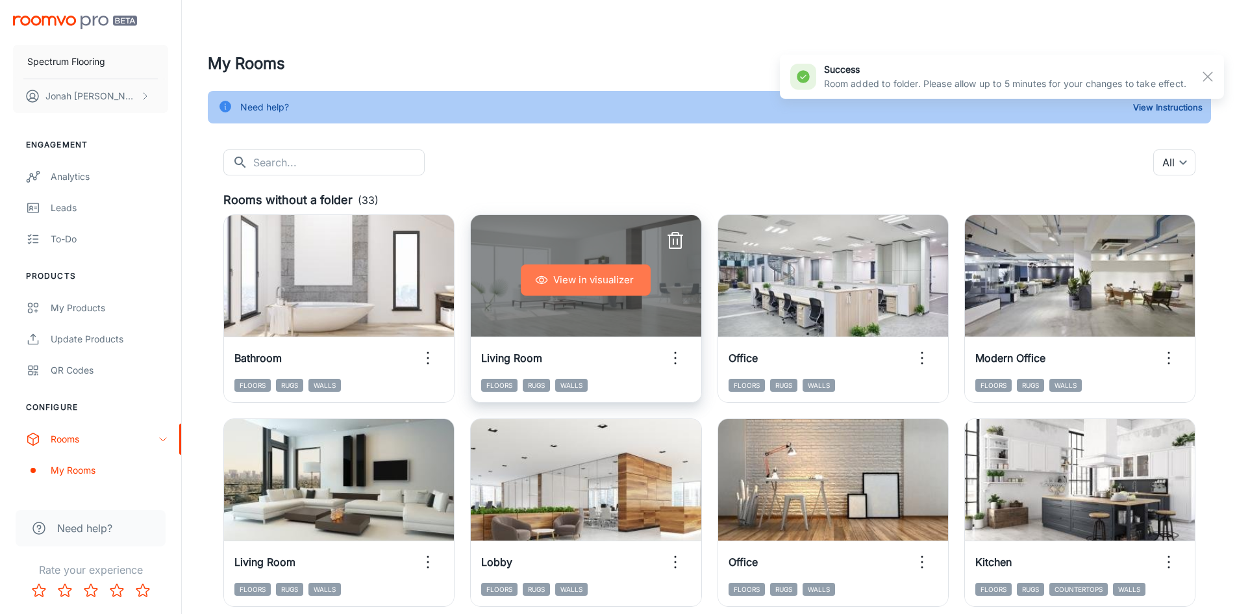
click at [562, 273] on button "View in visualizer" at bounding box center [586, 279] width 130 height 31
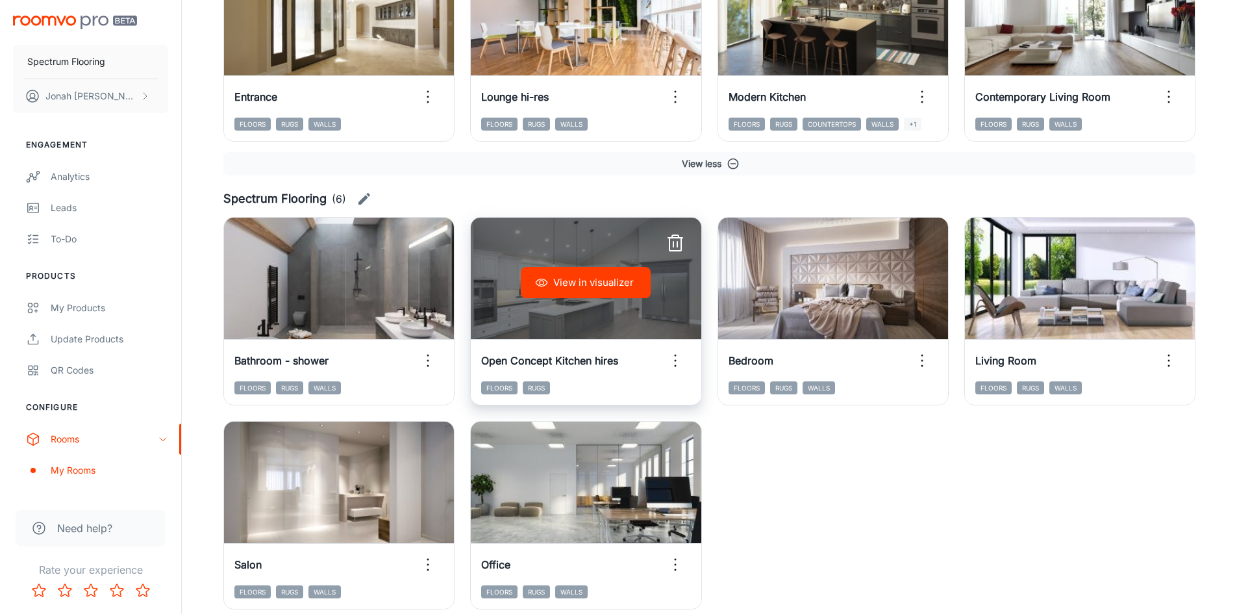
scroll to position [1780, 0]
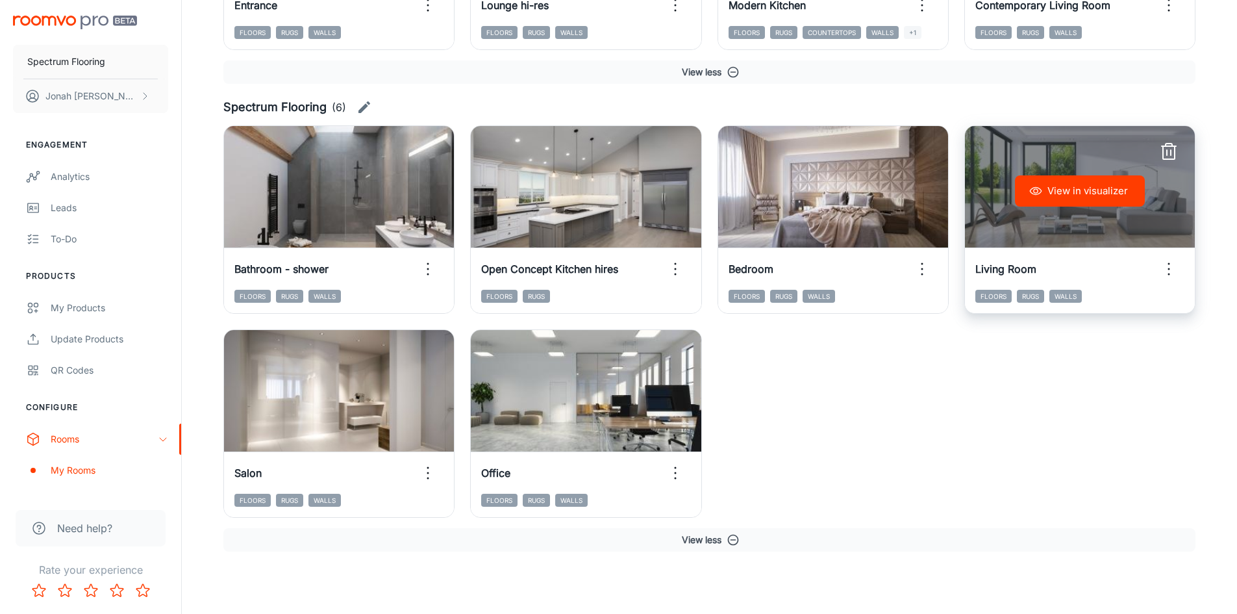
click at [997, 195] on icon "button" at bounding box center [1035, 190] width 13 height 13
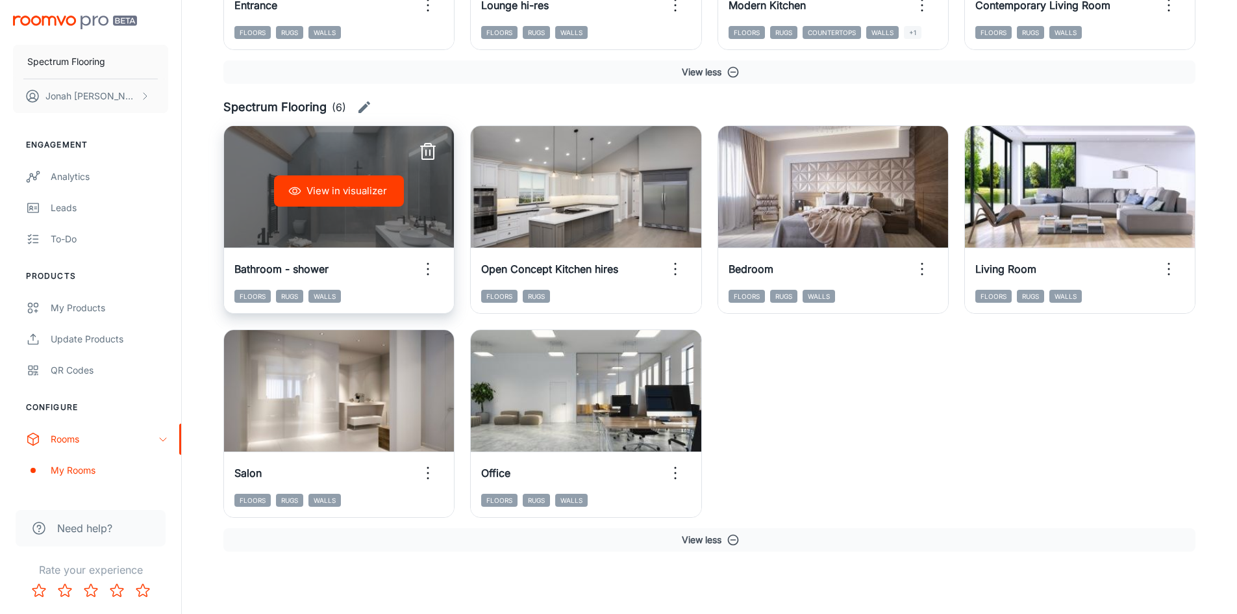
click at [421, 266] on icon "button" at bounding box center [428, 268] width 21 height 21
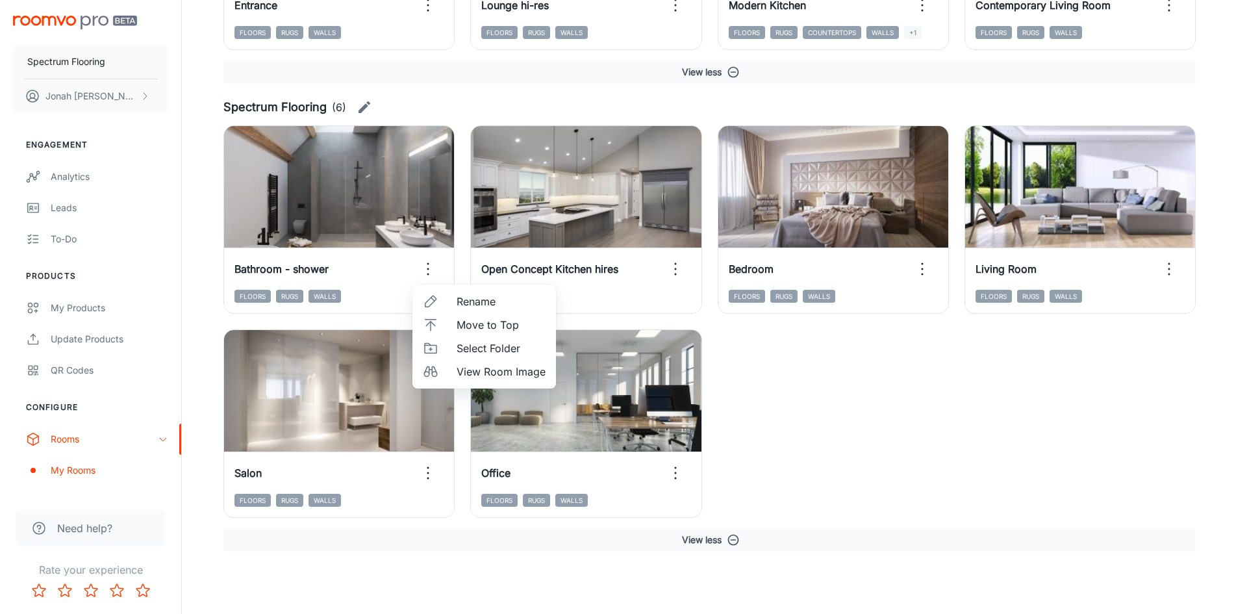
click at [479, 348] on span "Select Folder" at bounding box center [500, 348] width 89 height 16
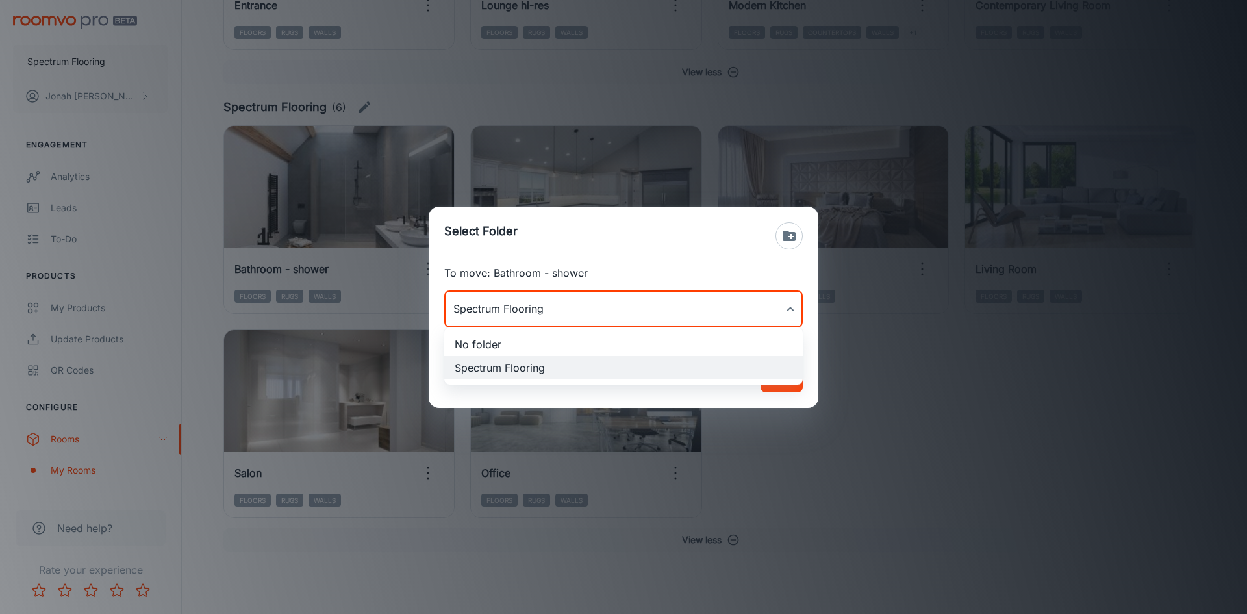
click at [539, 341] on li "No folder" at bounding box center [623, 343] width 358 height 23
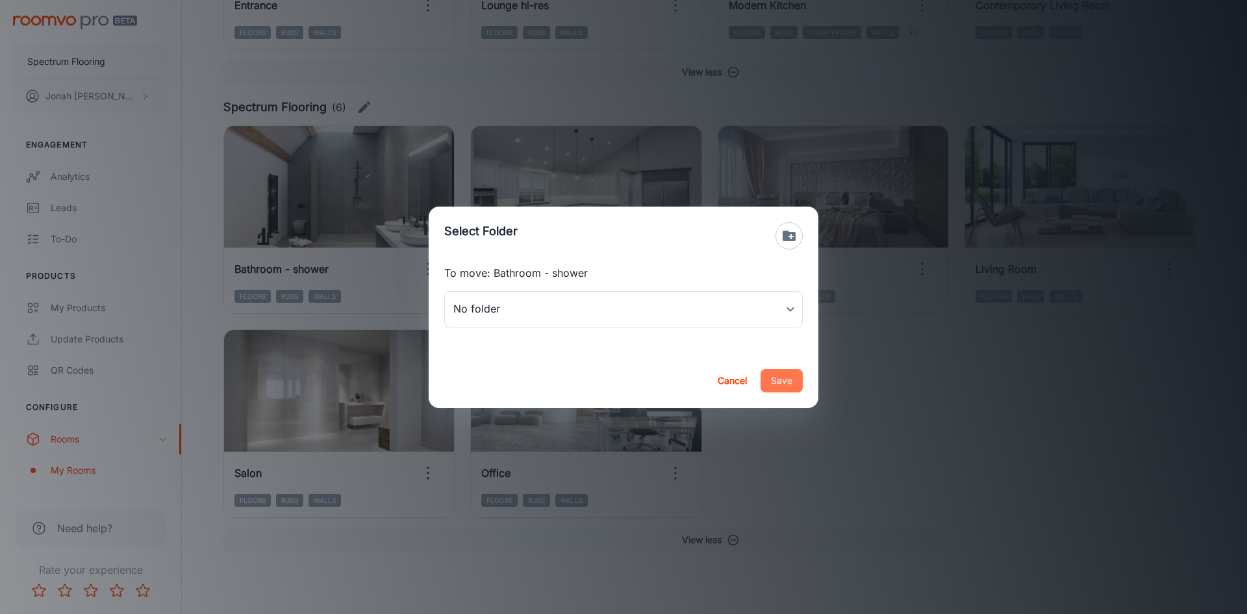
click at [799, 386] on button "Save" at bounding box center [781, 380] width 42 height 23
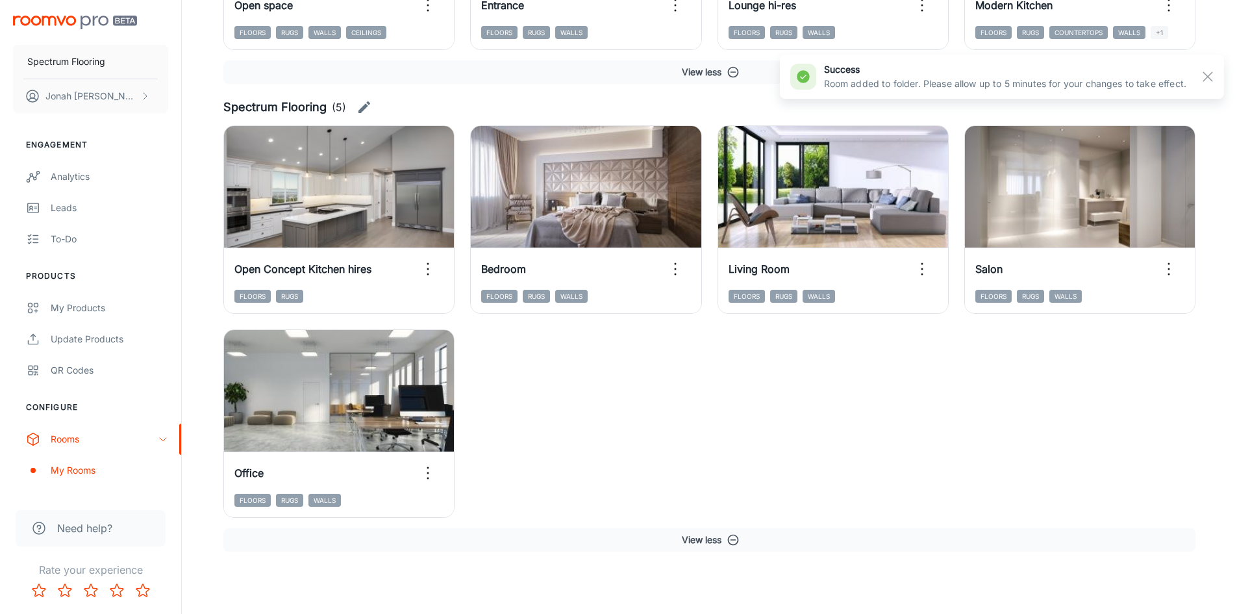
drag, startPoint x: 804, startPoint y: 401, endPoint x: 801, endPoint y: 410, distance: 10.3
click at [801, 406] on div "View in visualizer Open Concept Kitchen hires Floors Rugs View in visualizer Be…" at bounding box center [702, 314] width 988 height 408
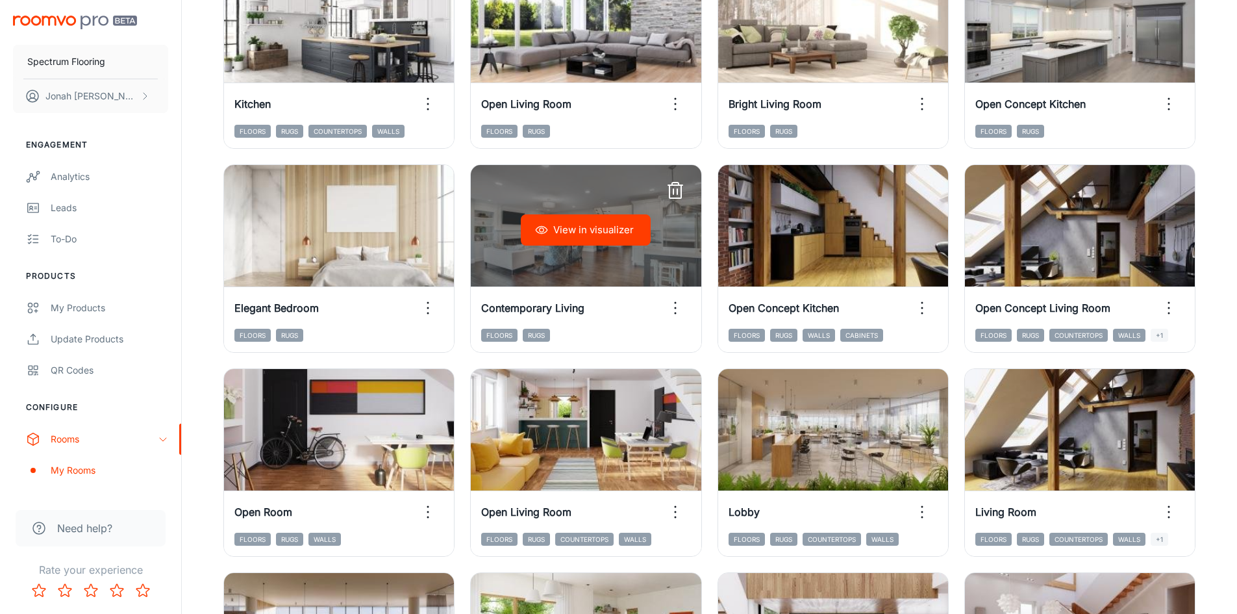
scroll to position [741, 0]
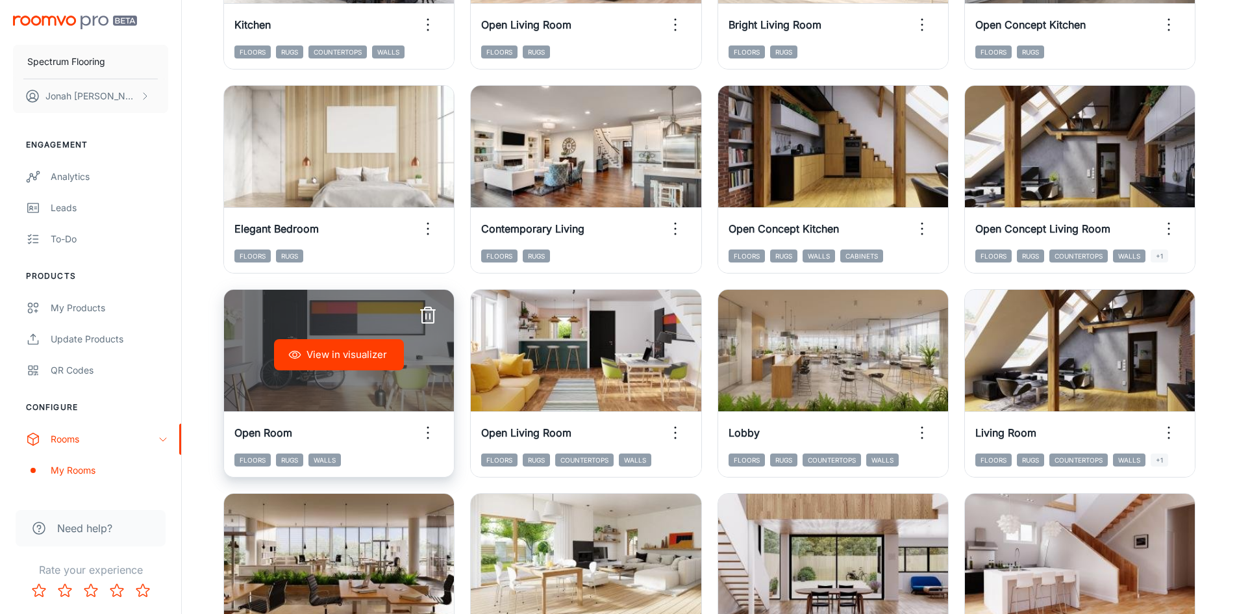
click at [399, 362] on button "View in visualizer" at bounding box center [339, 354] width 130 height 31
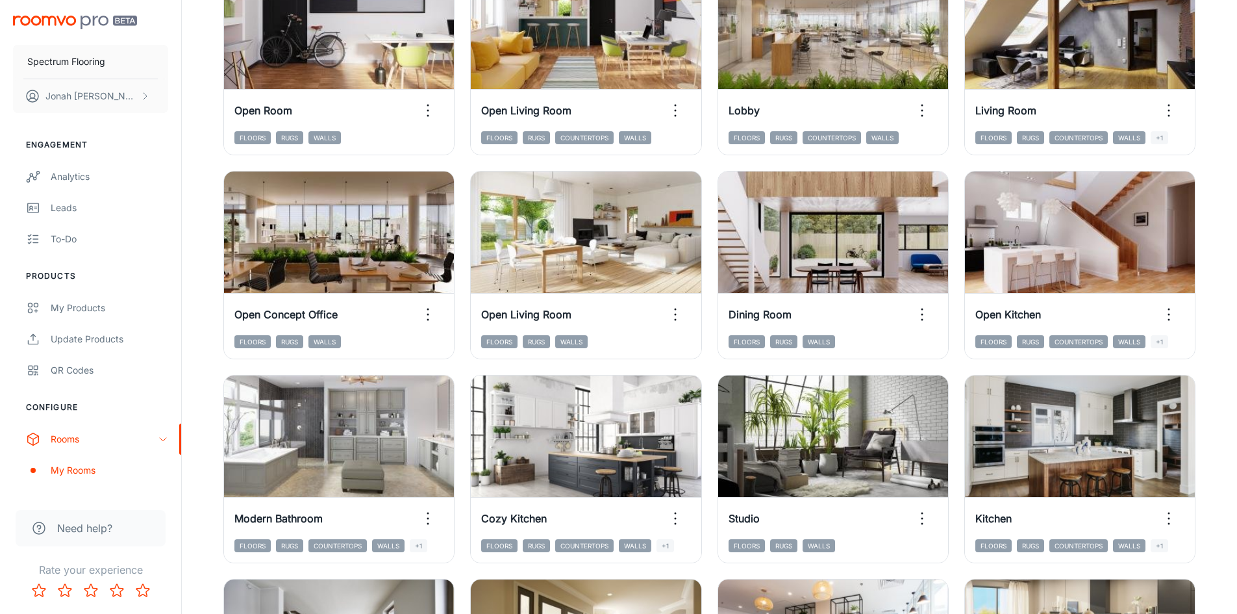
scroll to position [1130, 0]
